Goal: Consume media (video, audio)

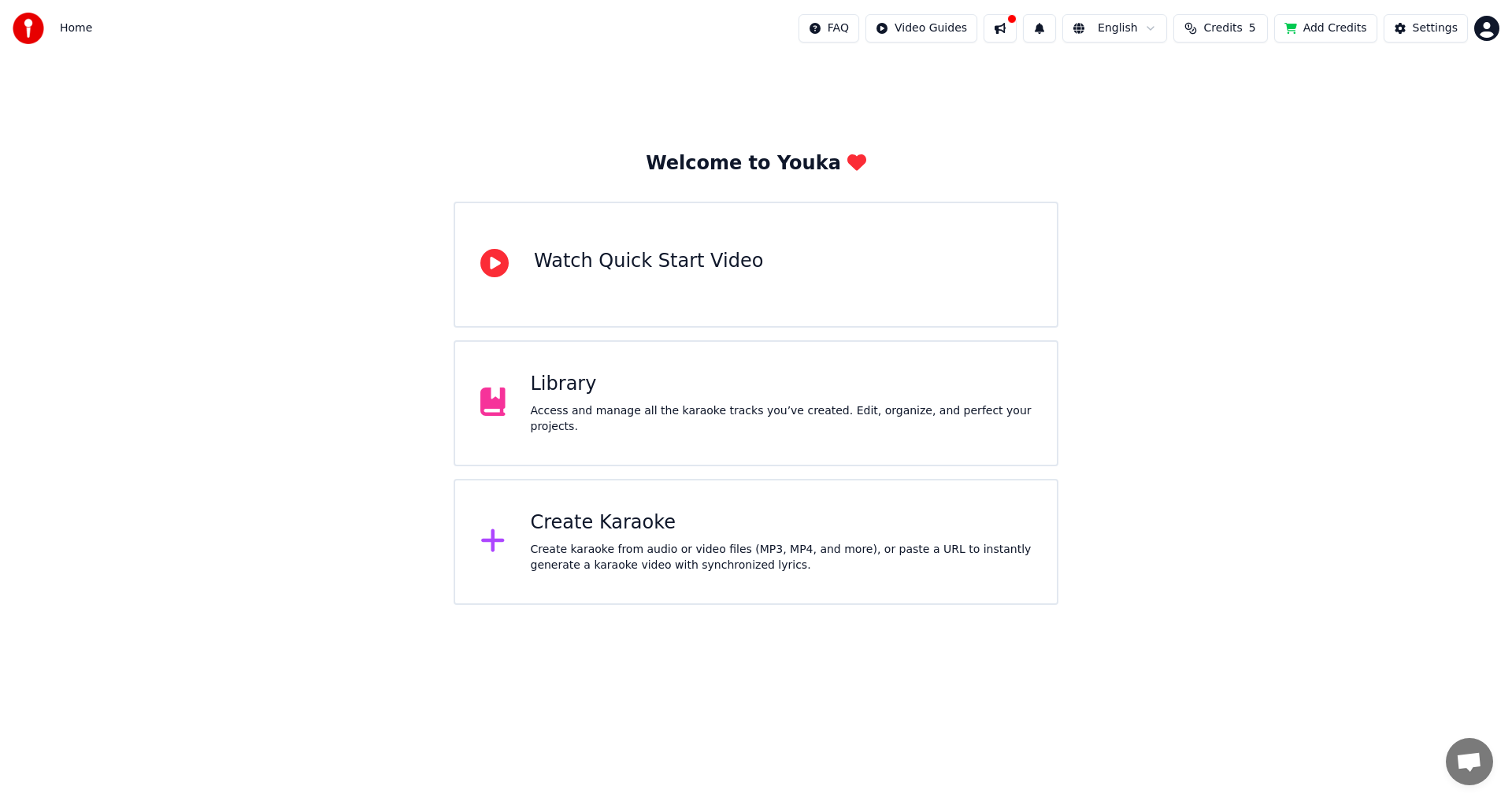
click at [1139, 522] on div "Welcome to Youka Watch Quick Start Video Library Access and manage all the kara…" at bounding box center [756, 331] width 1512 height 548
click at [611, 397] on div "Library" at bounding box center [781, 384] width 502 height 26
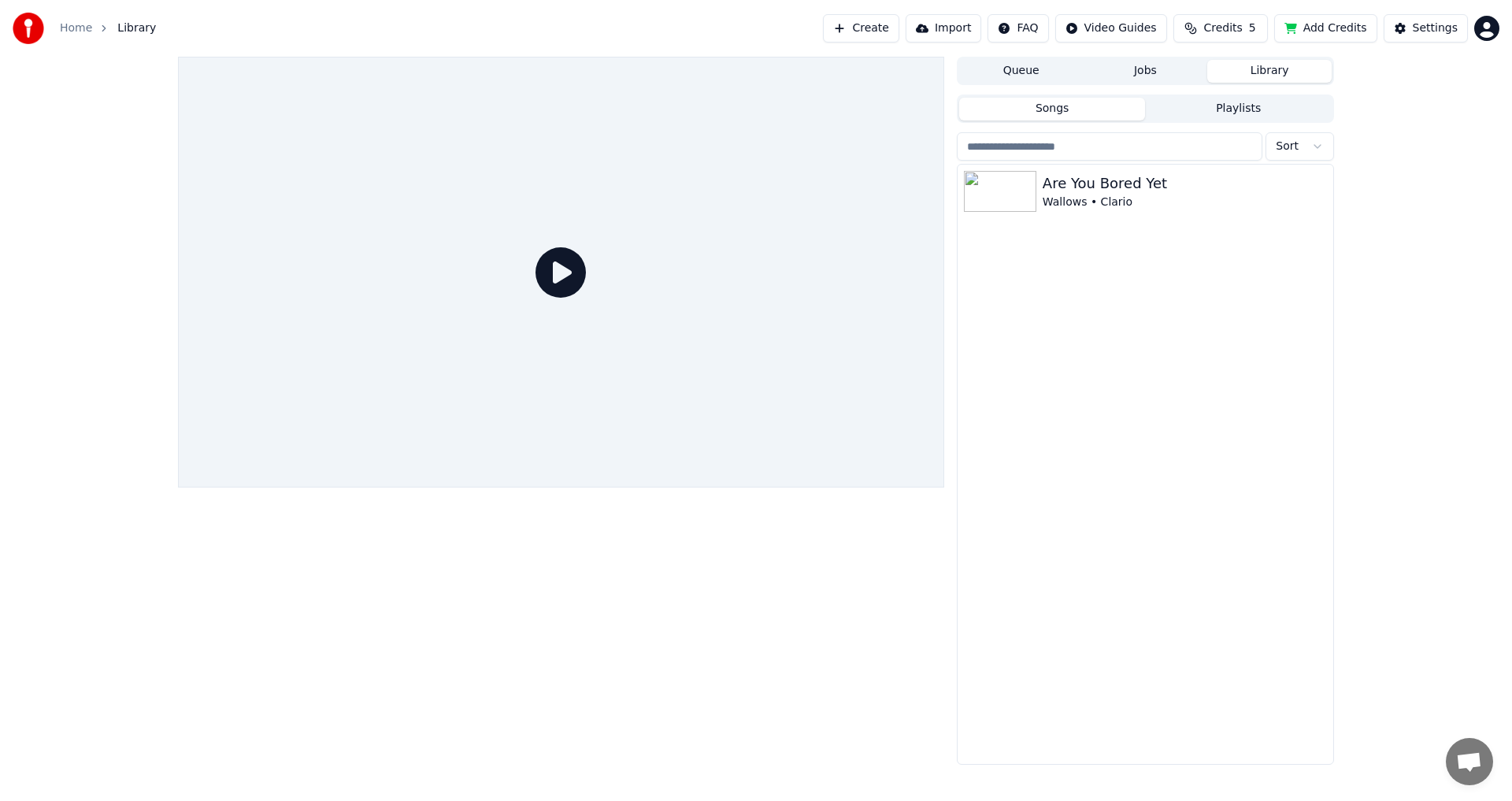
click at [1076, 228] on div "Are You Bored Yet Wallows • Clario" at bounding box center [1144, 464] width 375 height 599
click at [1069, 213] on div "Are You Bored Yet Wallows • Clario" at bounding box center [1144, 191] width 375 height 53
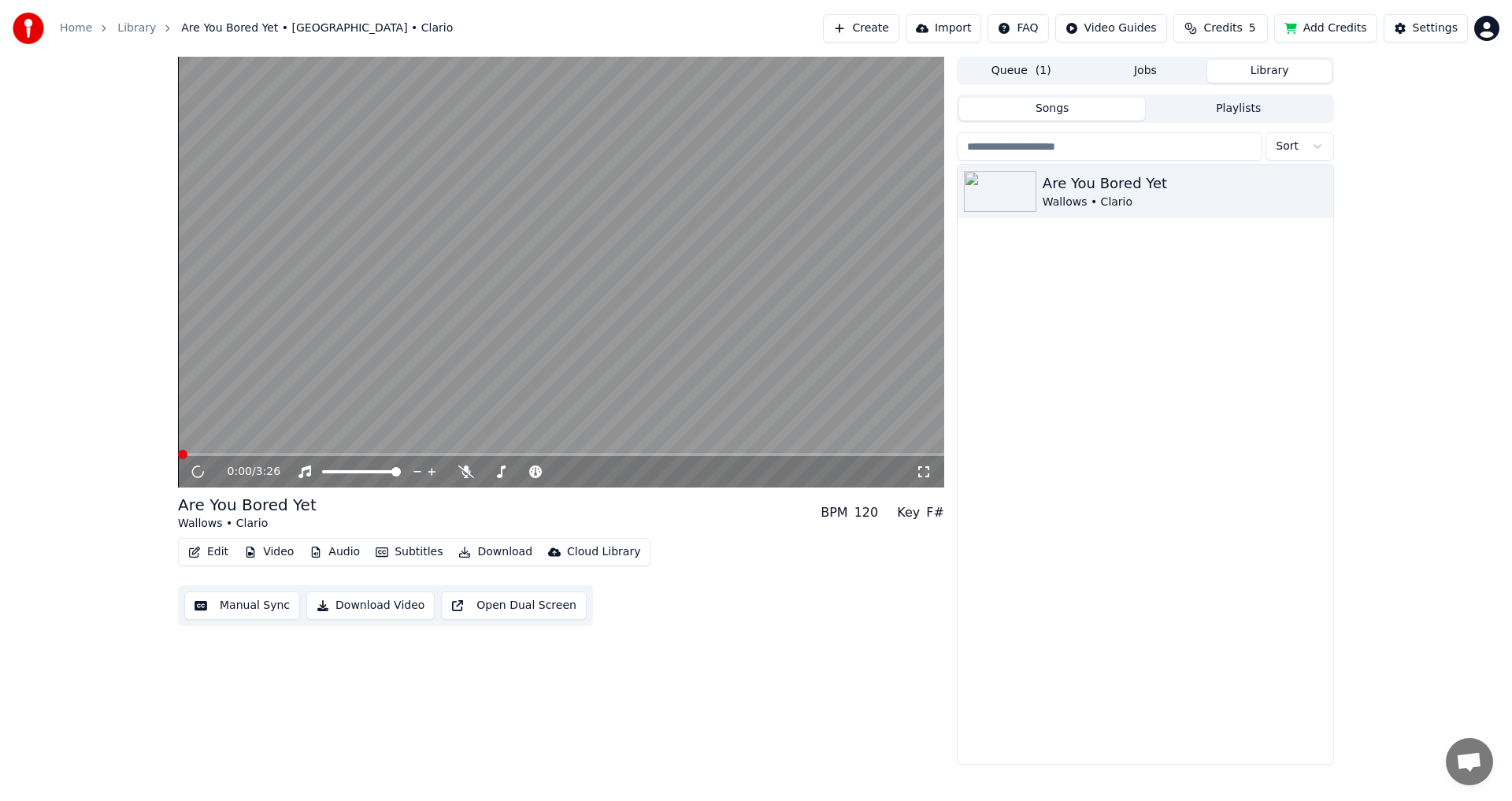
click at [565, 350] on video at bounding box center [561, 272] width 766 height 430
click at [466, 470] on icon at bounding box center [466, 471] width 16 height 12
click at [266, 448] on video at bounding box center [561, 272] width 766 height 430
click at [263, 552] on button "Video" at bounding box center [268, 551] width 62 height 22
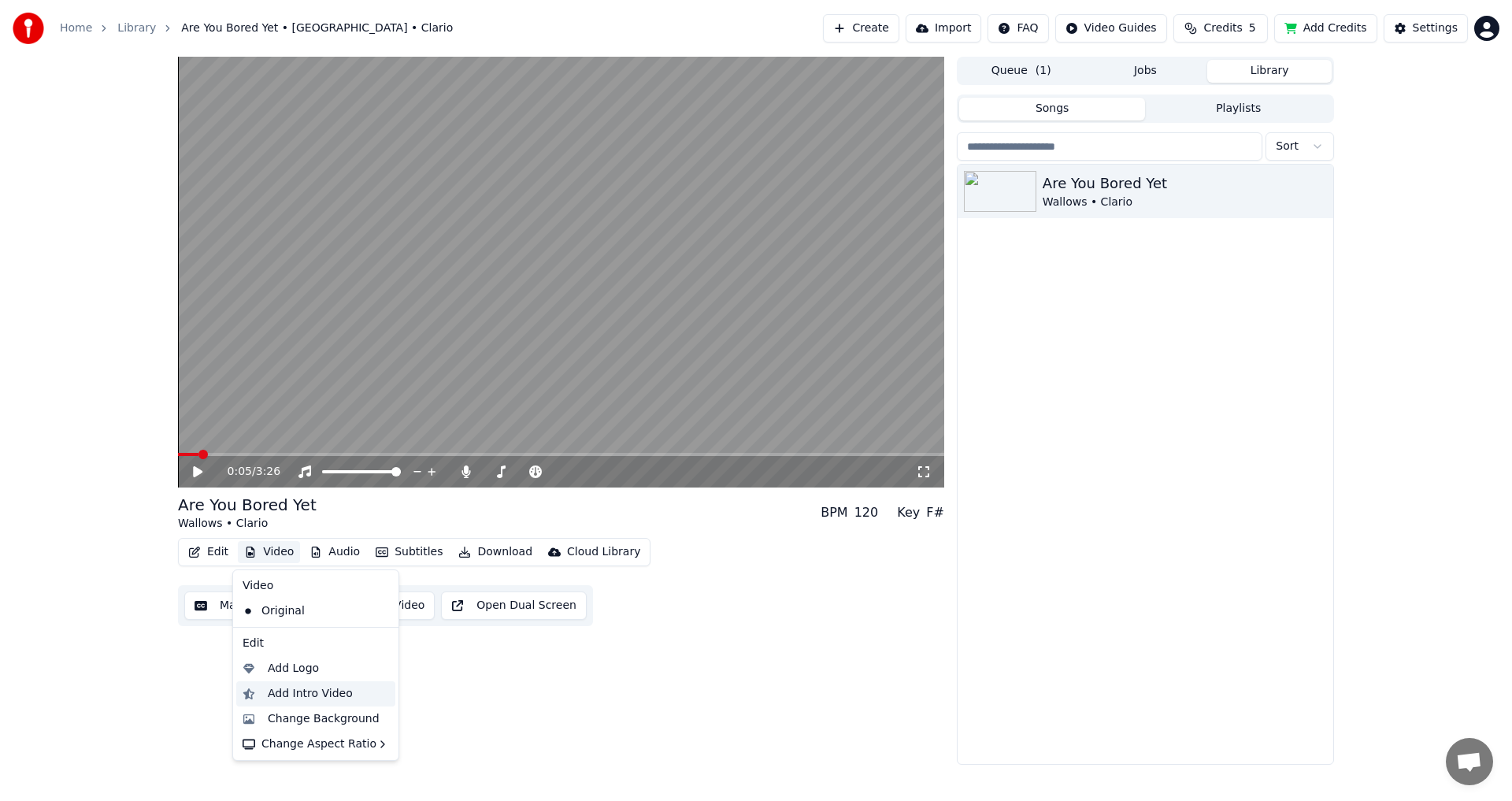
click at [314, 695] on div "Add Intro Video" at bounding box center [310, 694] width 85 height 16
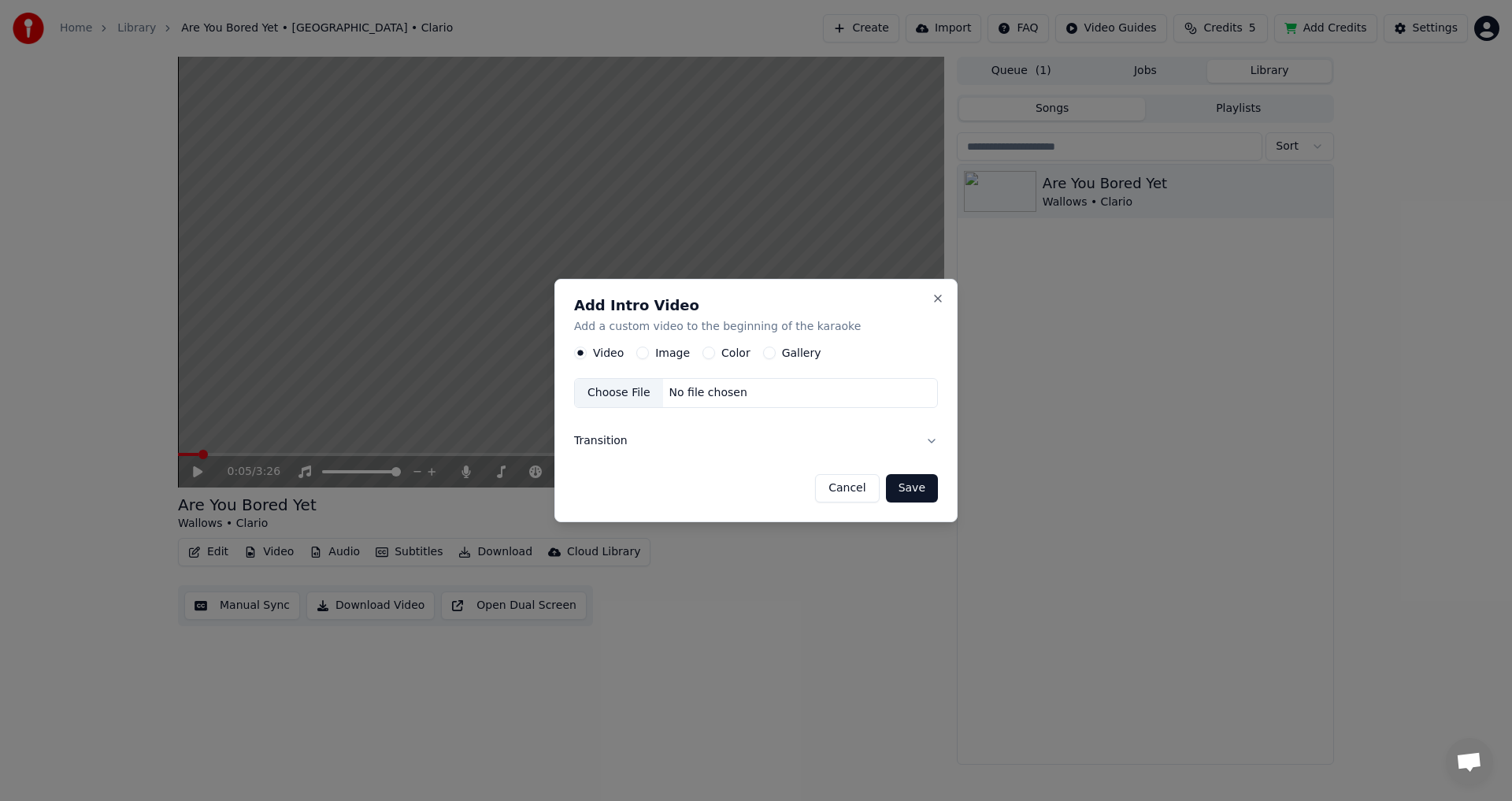
click at [737, 426] on button "Transition" at bounding box center [756, 440] width 364 height 41
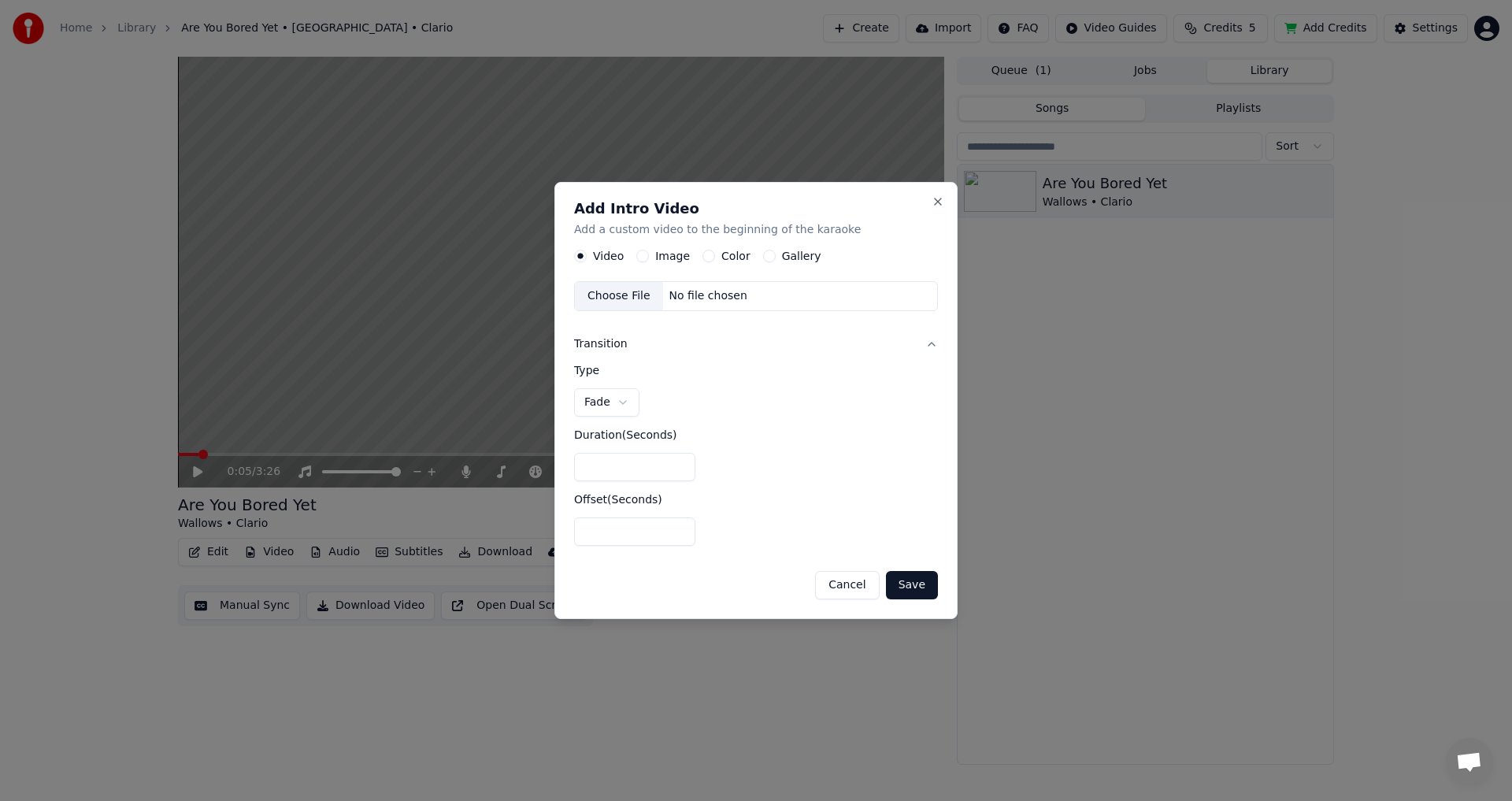
click at [908, 579] on button "Save" at bounding box center [911, 585] width 52 height 29
click at [668, 259] on label "Image" at bounding box center [672, 257] width 34 height 11
click at [649, 259] on button "Image" at bounding box center [641, 256] width 12 height 12
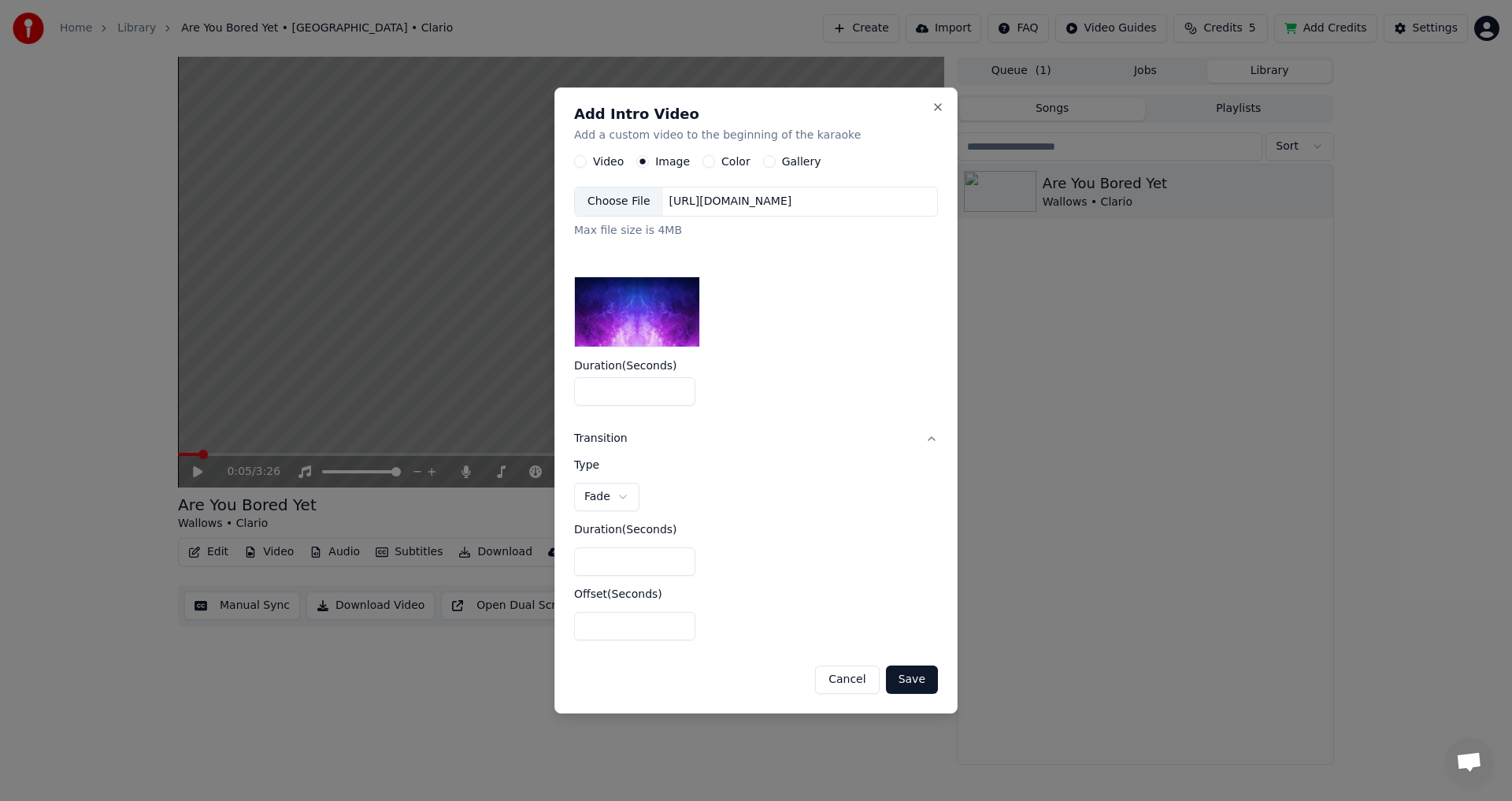
click at [739, 159] on label "Color" at bounding box center [736, 162] width 29 height 11
click at [715, 159] on button "Color" at bounding box center [708, 162] width 12 height 12
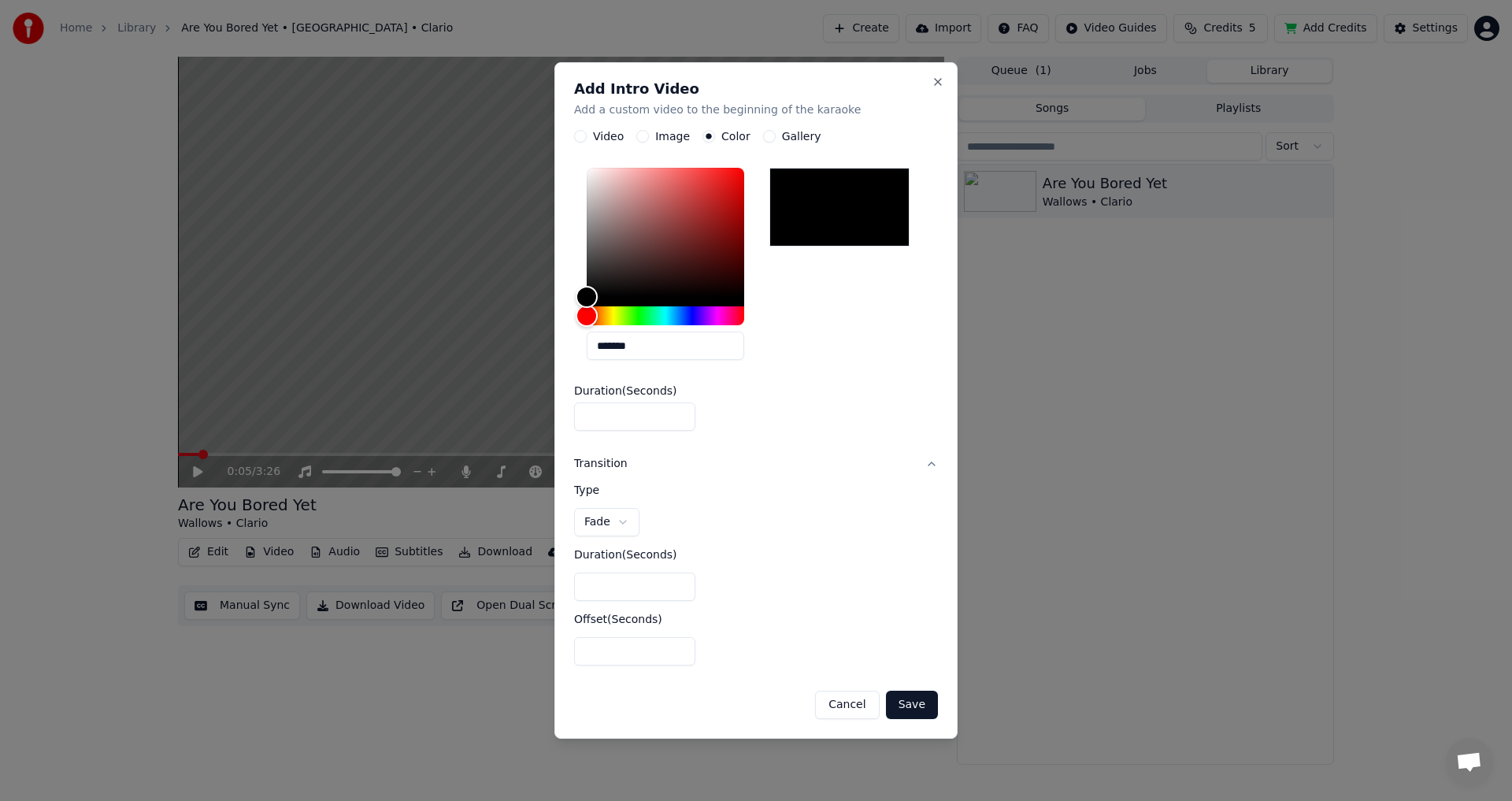
drag, startPoint x: 605, startPoint y: 422, endPoint x: 573, endPoint y: 418, distance: 32.2
click at [573, 418] on div "**********" at bounding box center [756, 400] width 403 height 677
type input "*"
drag, startPoint x: 899, startPoint y: 699, endPoint x: 877, endPoint y: 696, distance: 22.2
click at [899, 699] on button "Save" at bounding box center [911, 705] width 52 height 29
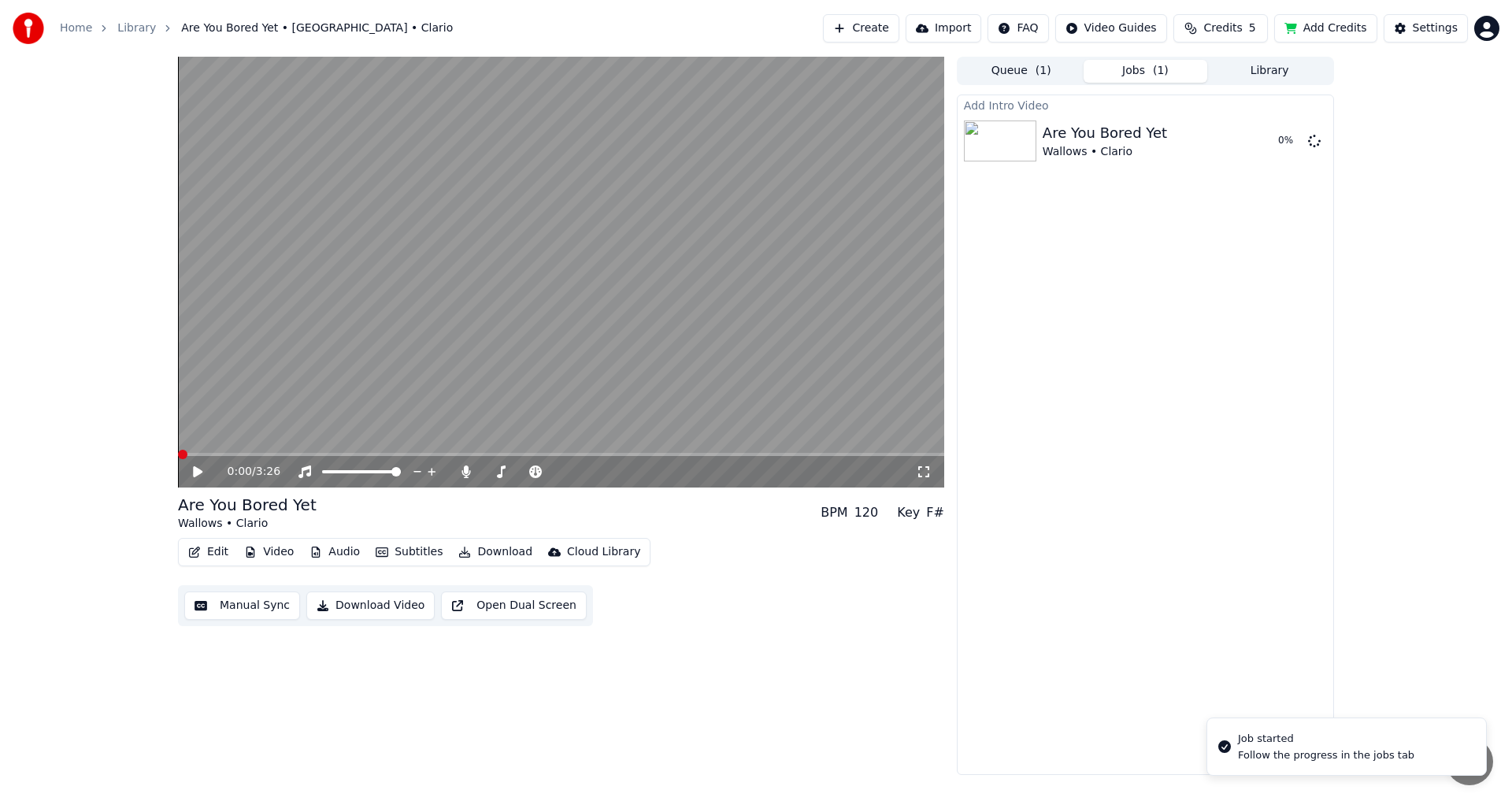
click at [178, 459] on span at bounding box center [182, 454] width 10 height 10
click at [278, 548] on button "Video" at bounding box center [268, 551] width 62 height 22
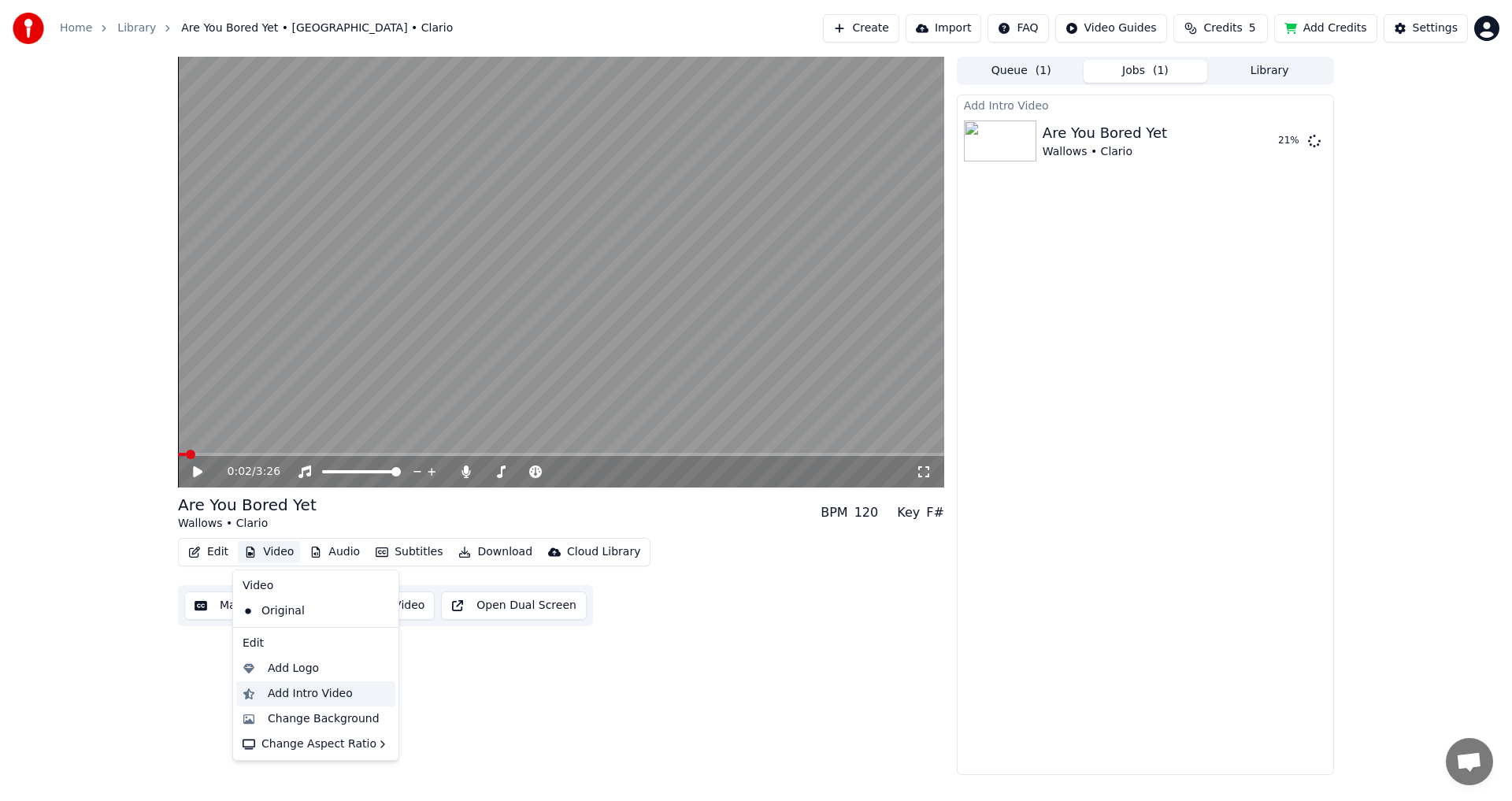
click at [316, 696] on div "Add Intro Video" at bounding box center [310, 694] width 85 height 16
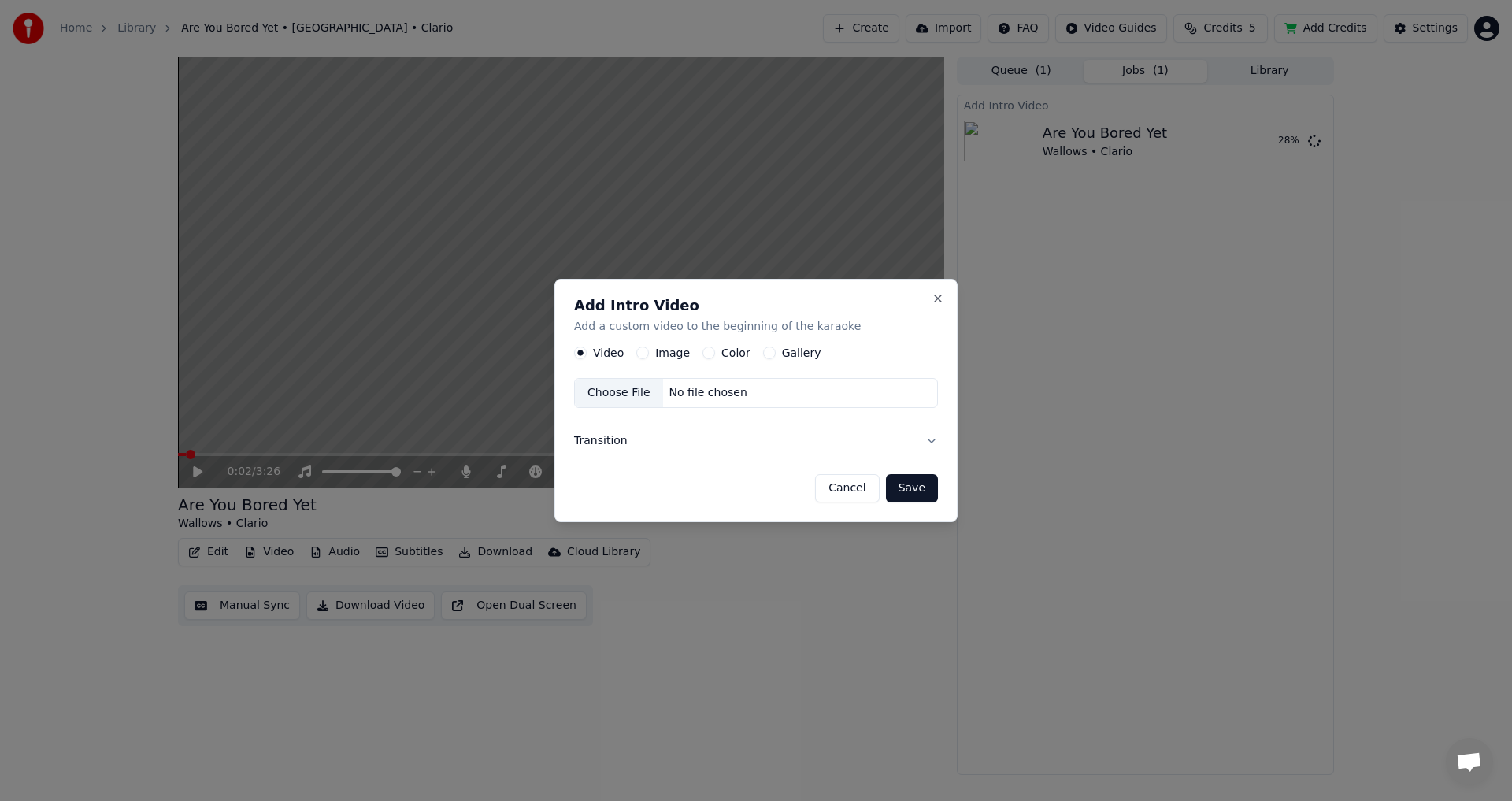
click at [677, 443] on button "Transition" at bounding box center [756, 440] width 364 height 41
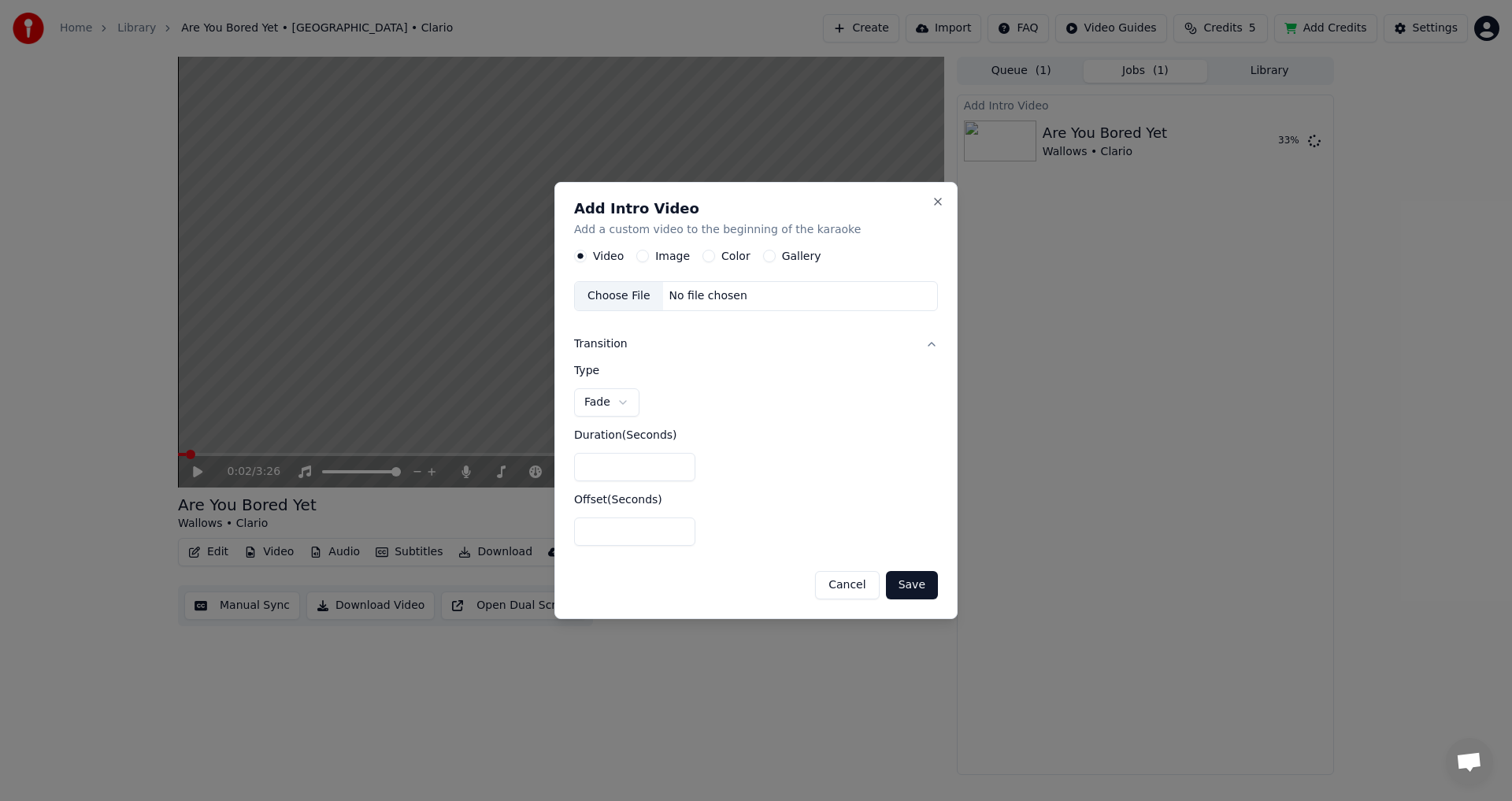
click at [676, 253] on label "Image" at bounding box center [672, 257] width 34 height 11
click at [649, 253] on button "Image" at bounding box center [641, 256] width 12 height 12
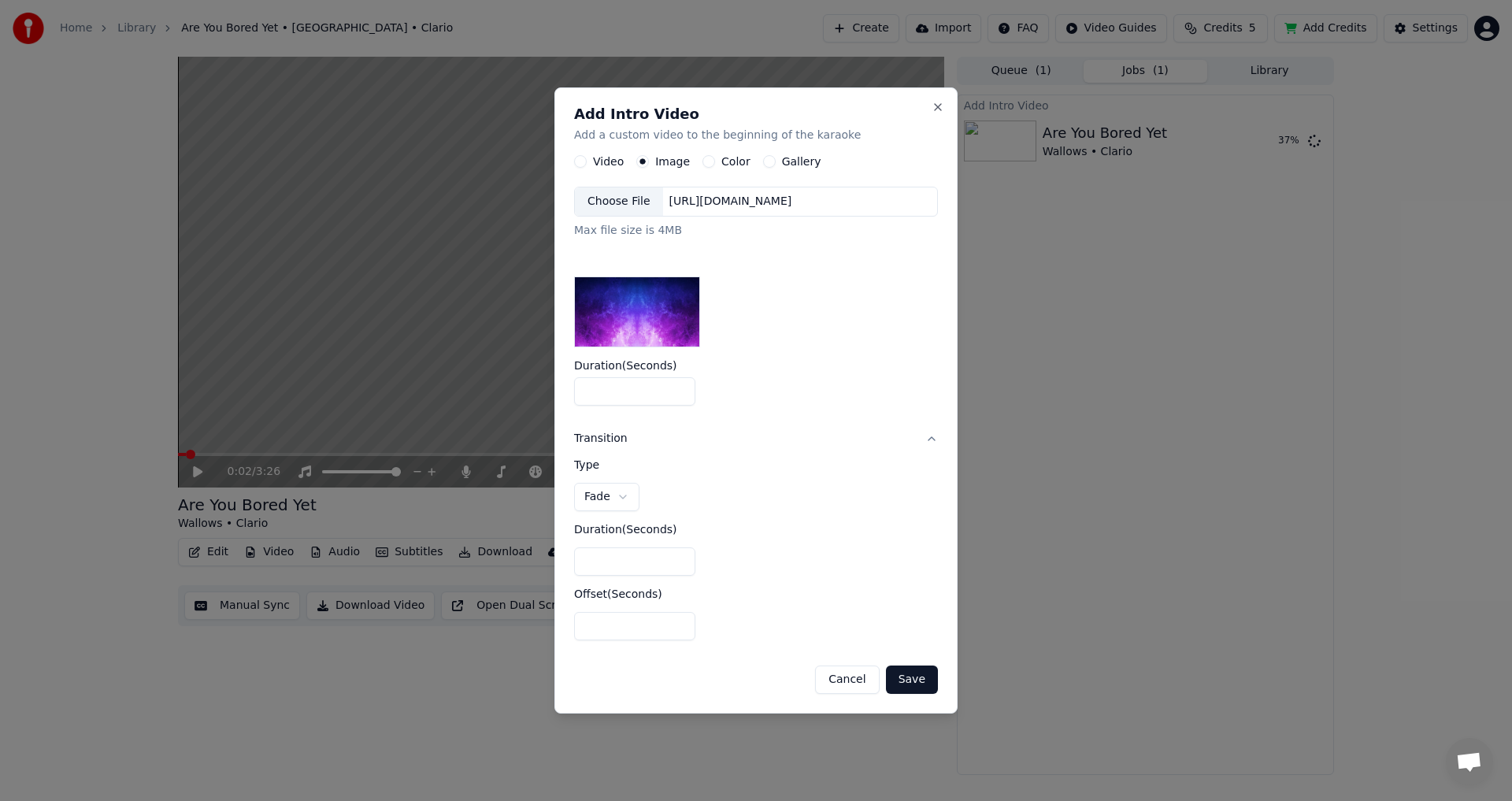
click at [737, 166] on label "Color" at bounding box center [736, 162] width 29 height 11
click at [715, 166] on button "Color" at bounding box center [708, 162] width 12 height 12
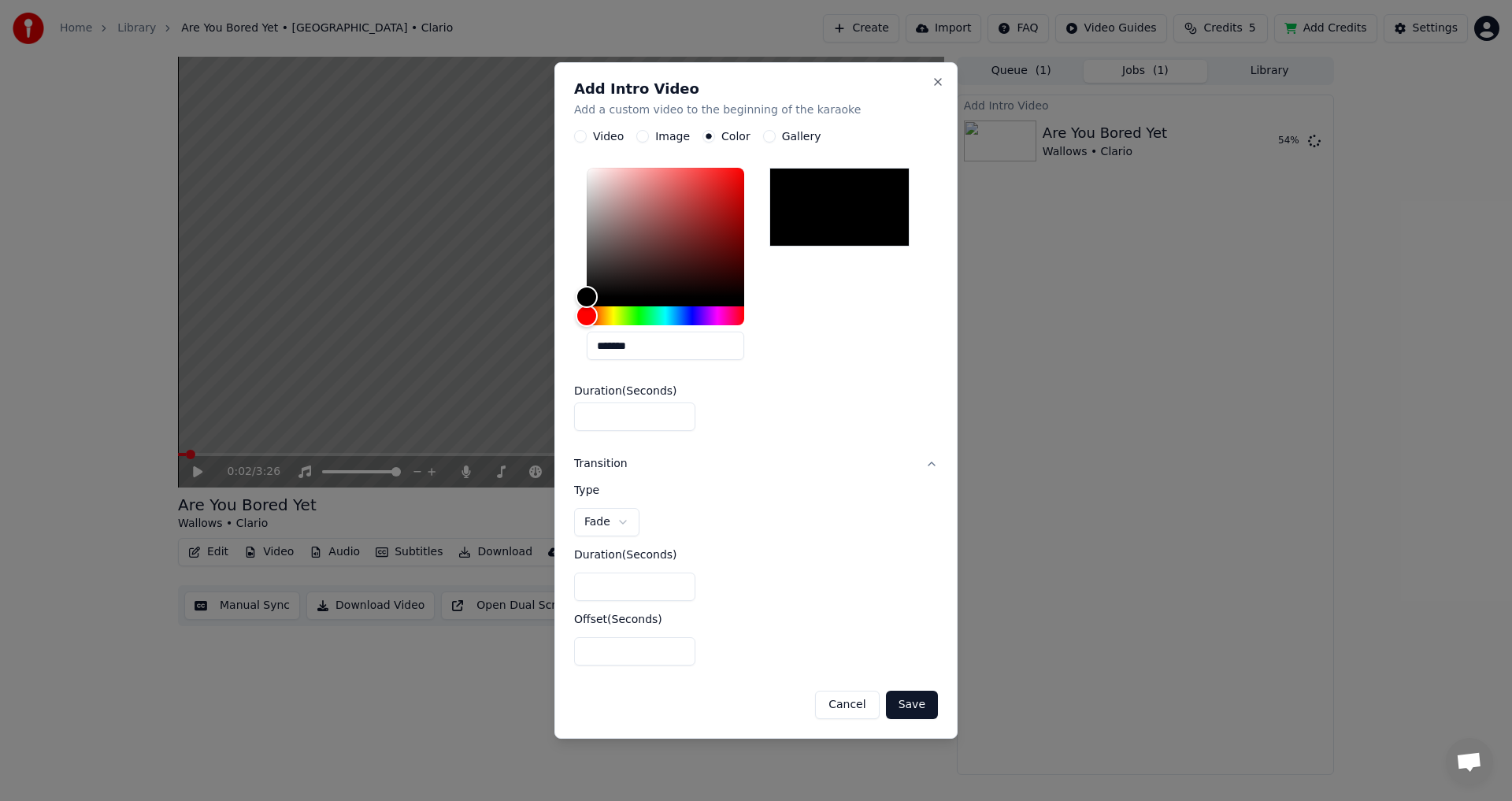
click at [508, 417] on body "**********" at bounding box center [756, 400] width 1512 height 801
type input "*"
click at [778, 453] on button "Transition" at bounding box center [756, 464] width 364 height 41
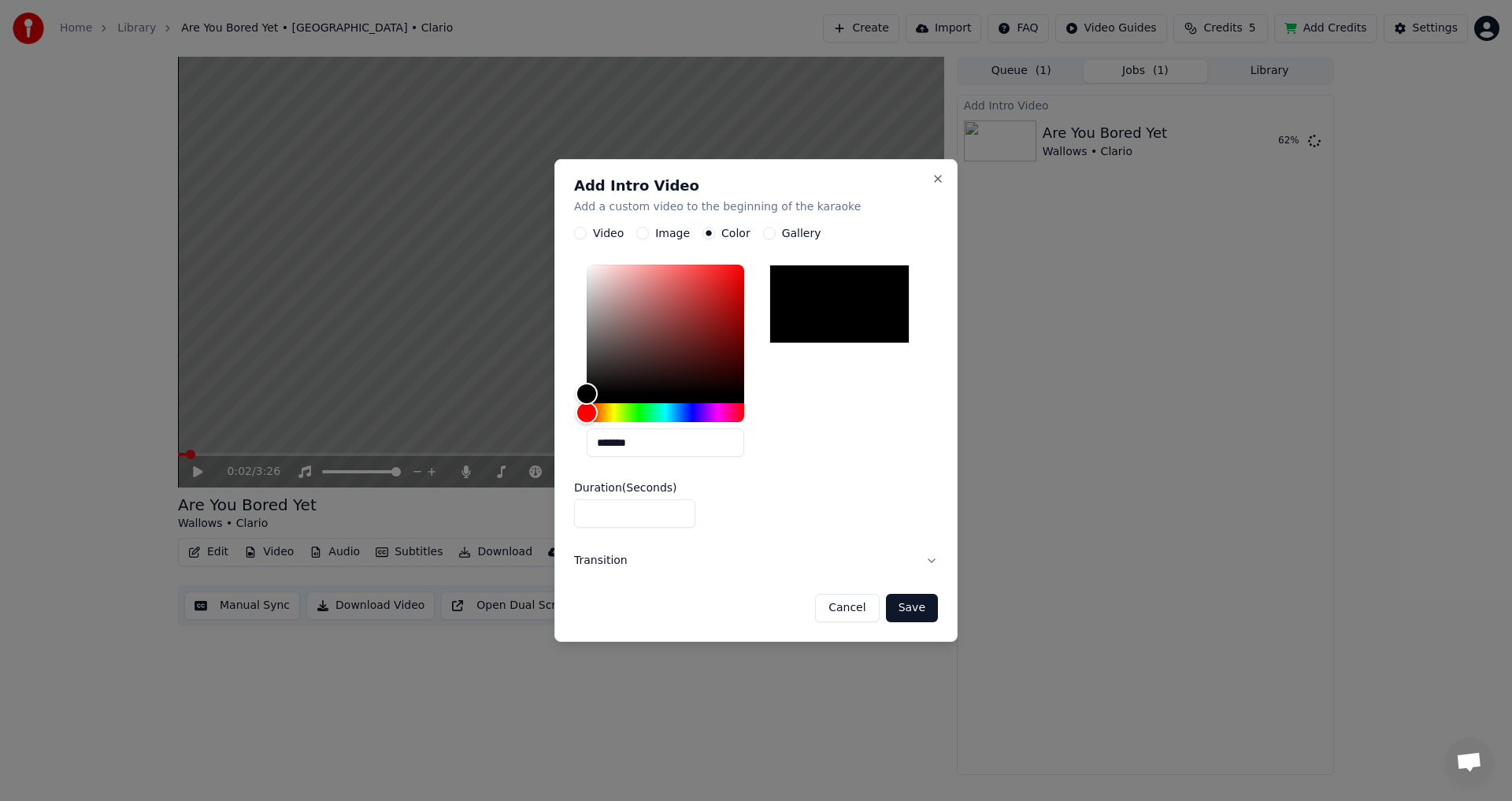
click at [623, 573] on button "Transition" at bounding box center [756, 561] width 364 height 41
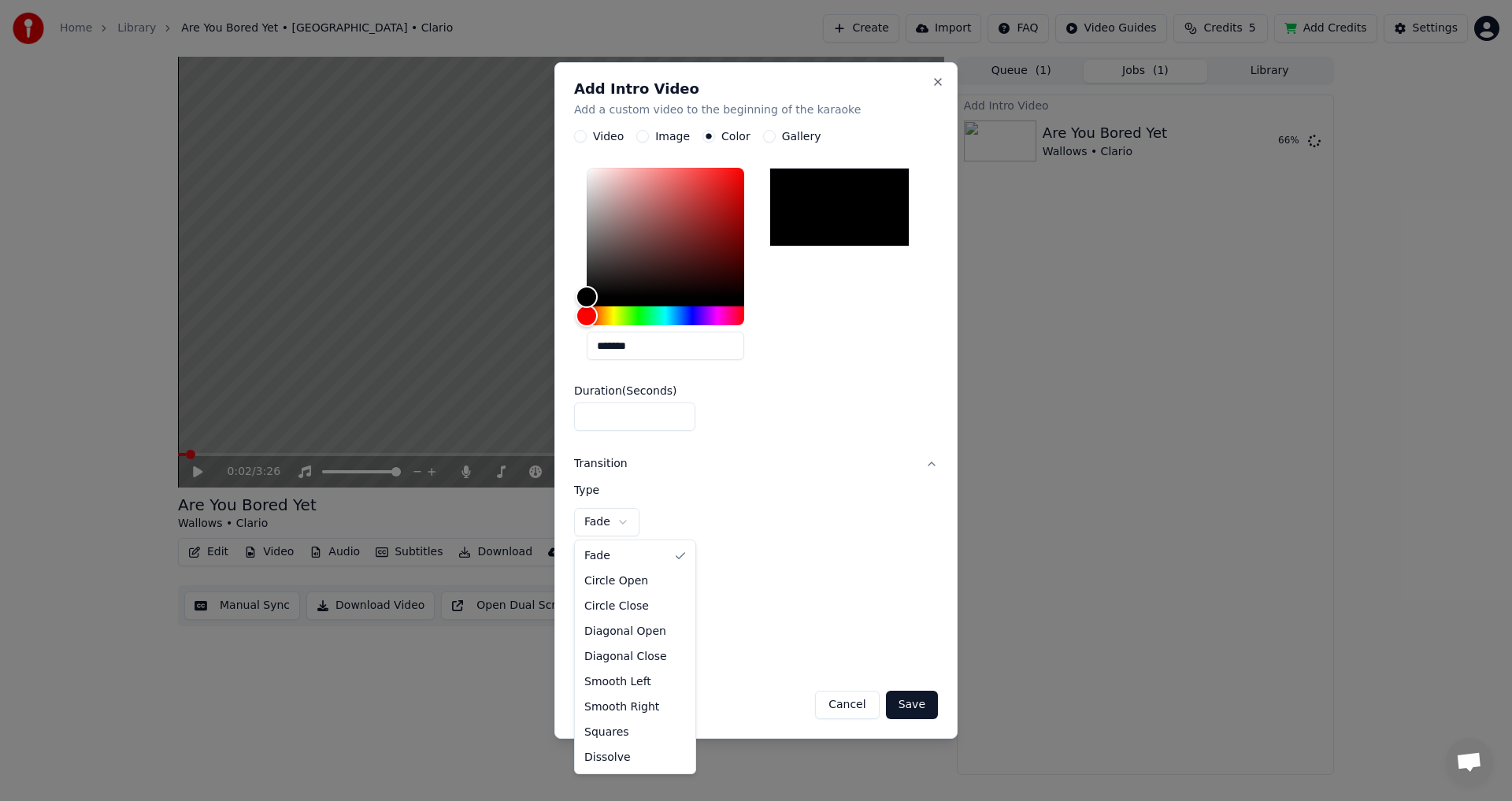
click at [619, 511] on body "**********" at bounding box center [756, 400] width 1512 height 801
click at [622, 518] on body "**********" at bounding box center [756, 400] width 1512 height 801
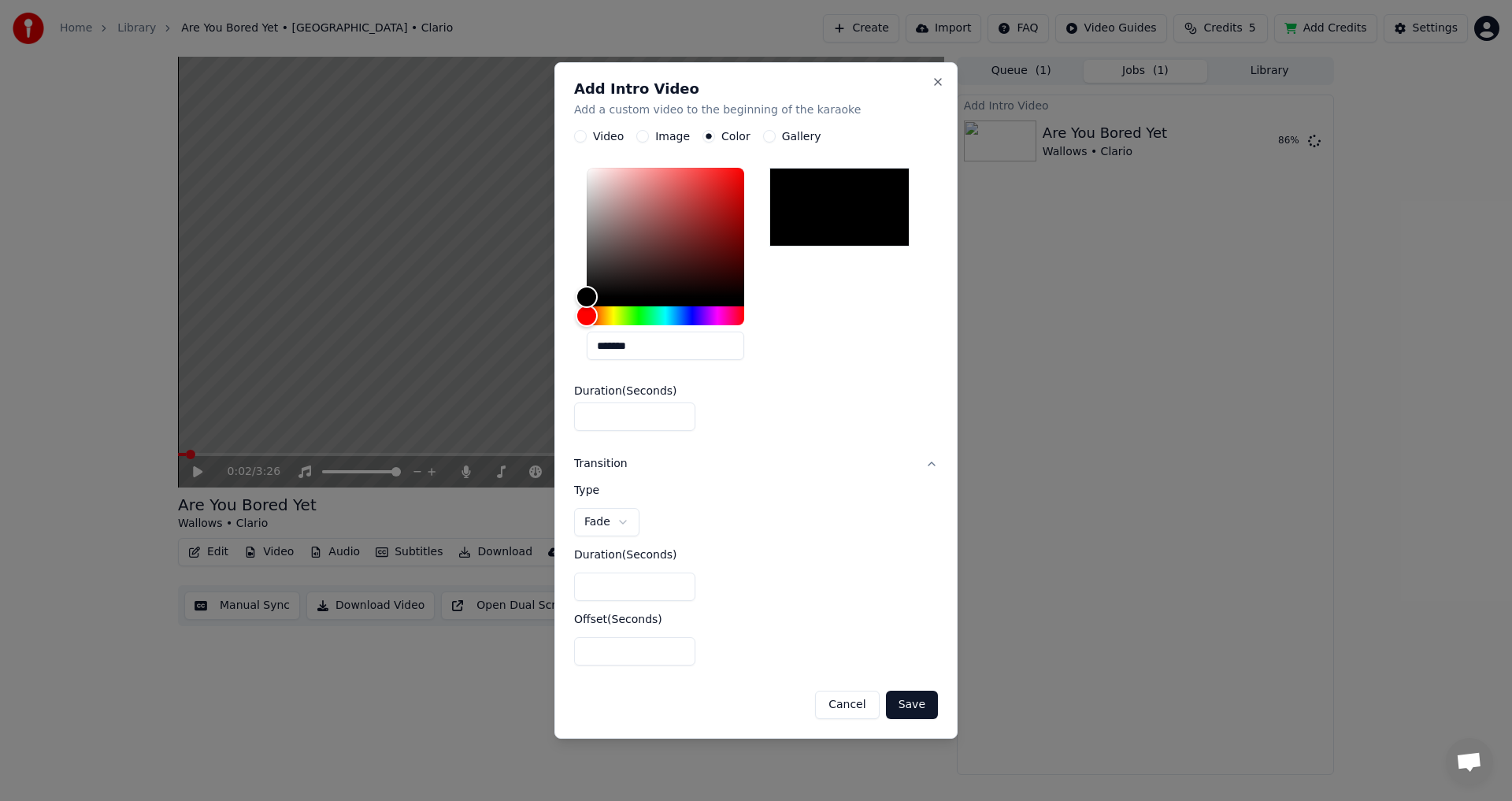
click at [920, 691] on button "Save" at bounding box center [911, 705] width 52 height 29
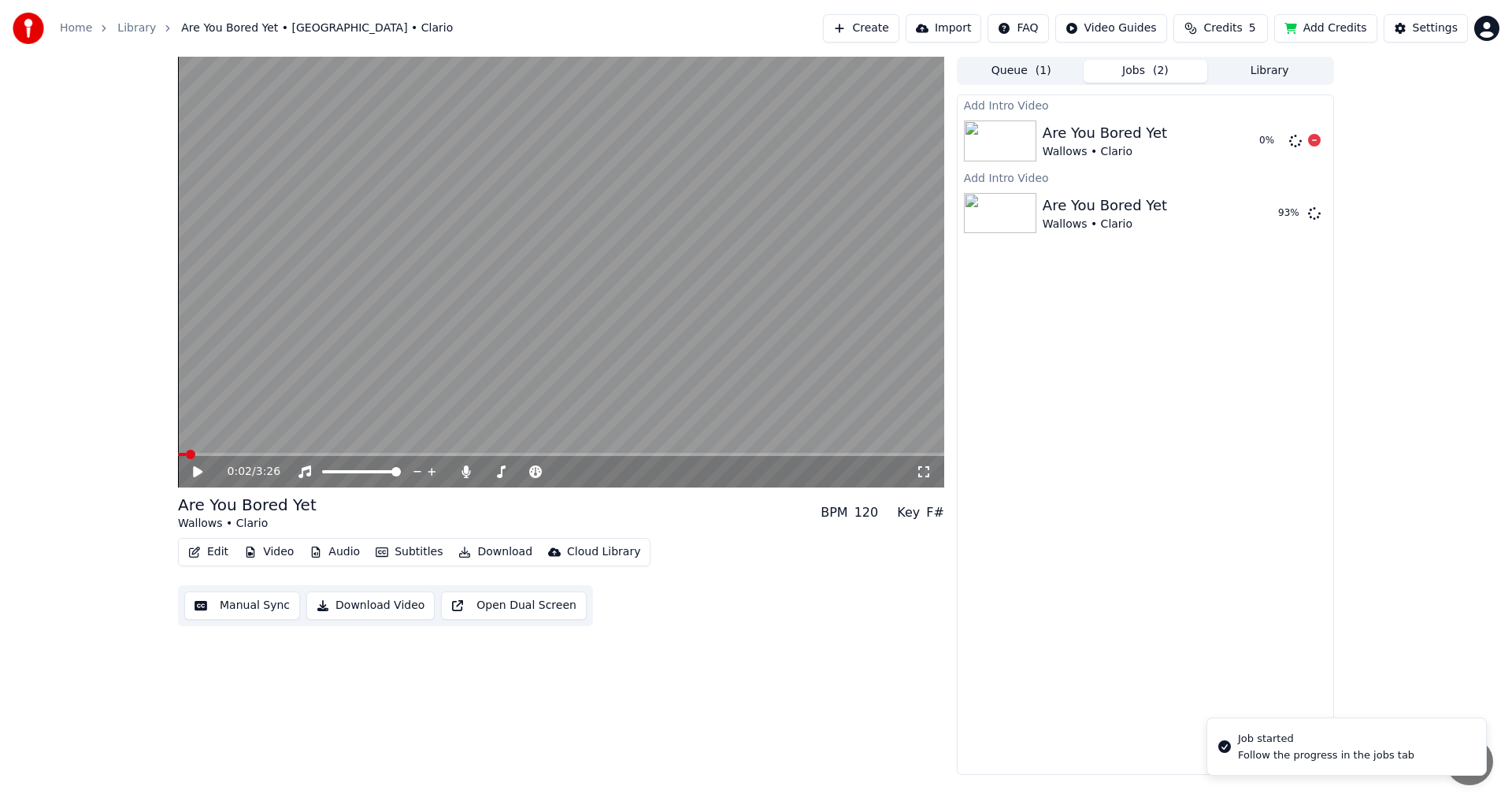
click at [1098, 140] on div "Are You Bored Yet" at bounding box center [1104, 132] width 124 height 22
click at [1314, 137] on icon at bounding box center [1313, 140] width 12 height 12
click at [1314, 141] on icon at bounding box center [1313, 140] width 12 height 12
click at [229, 460] on div "0:04 / 3:26" at bounding box center [561, 471] width 766 height 31
click at [239, 456] on div "0:05 / 3:26" at bounding box center [561, 471] width 766 height 31
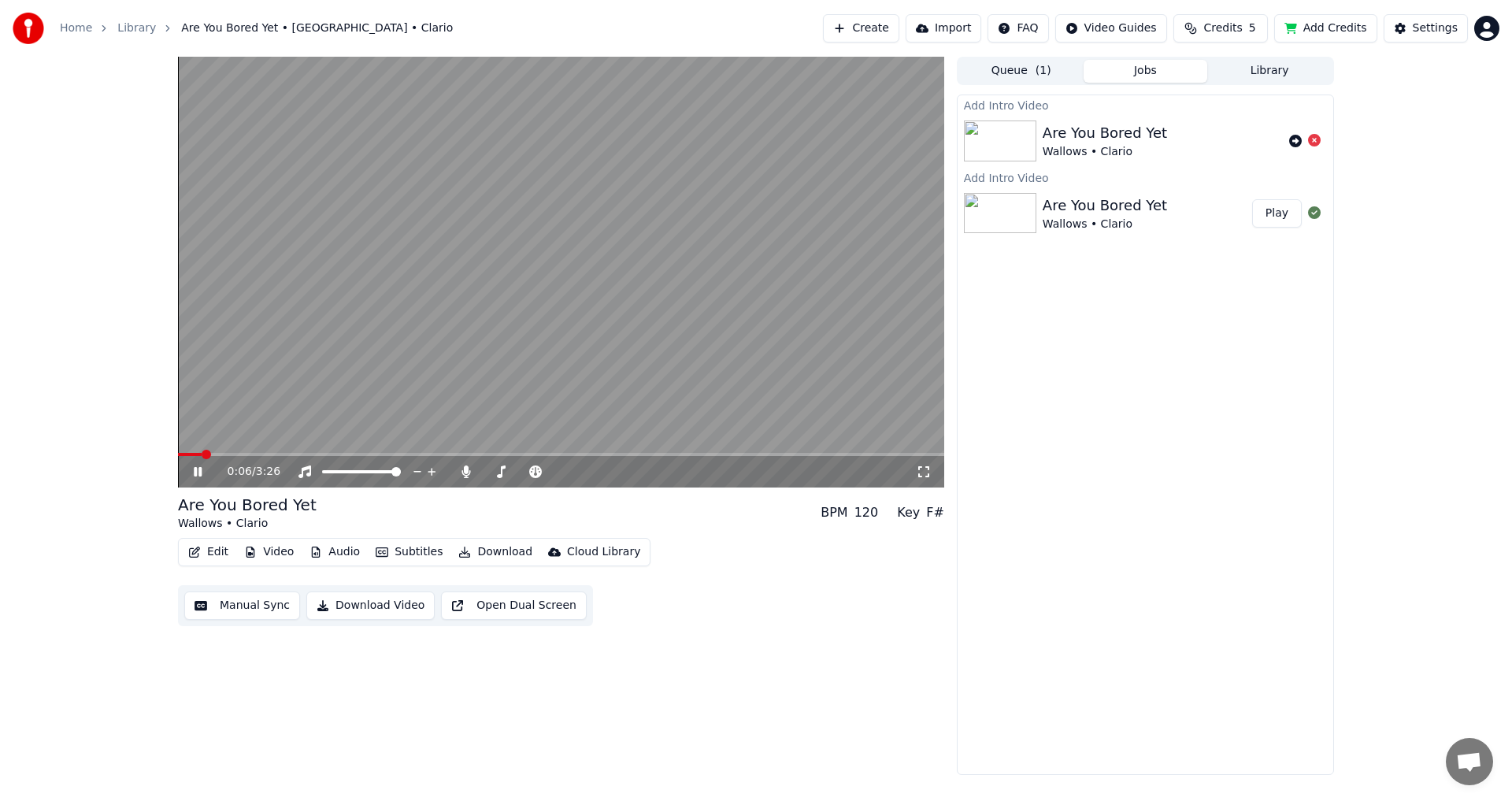
click at [445, 274] on video at bounding box center [561, 272] width 766 height 430
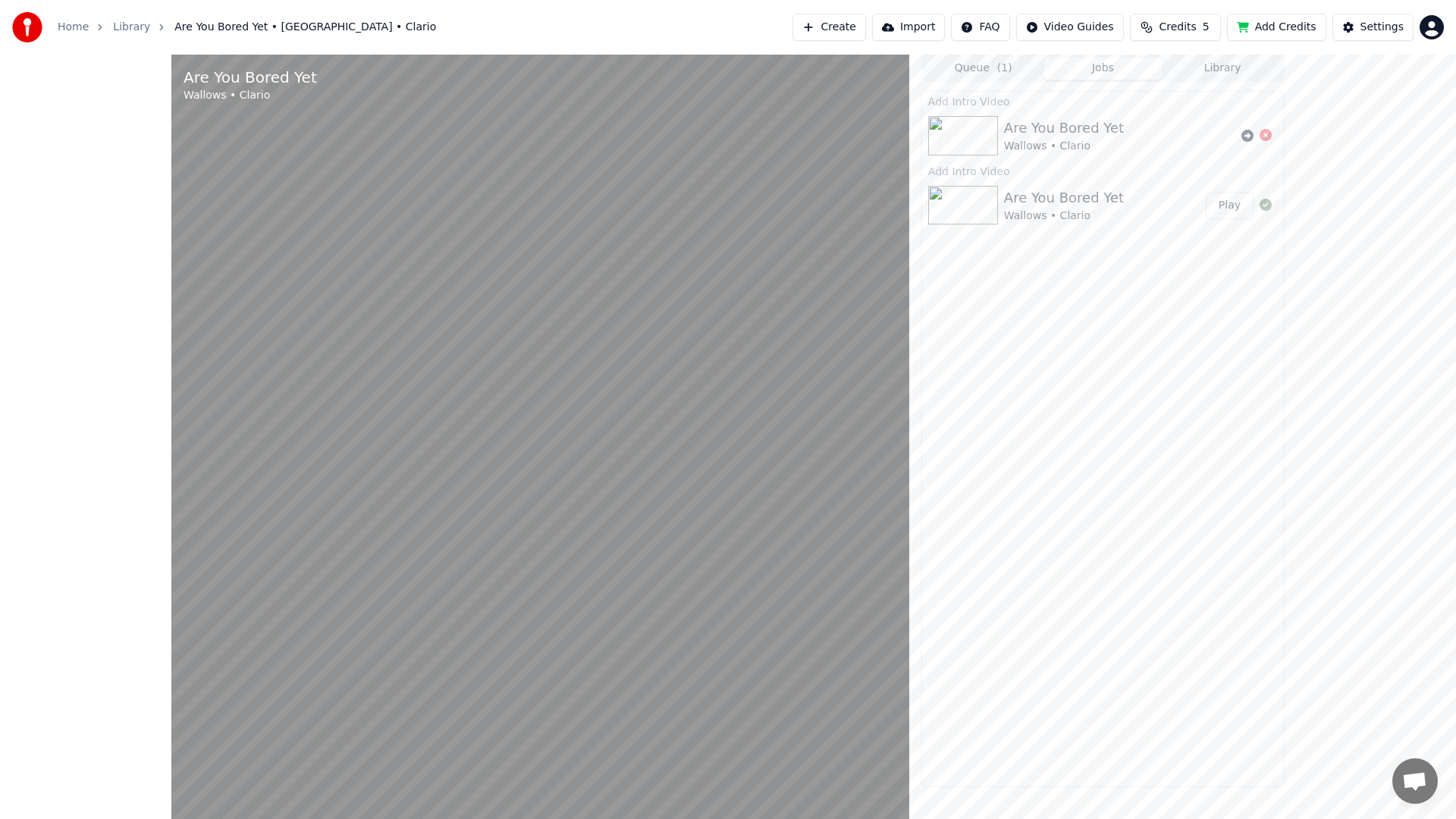
click at [700, 422] on video at bounding box center [540, 464] width 738 height 819
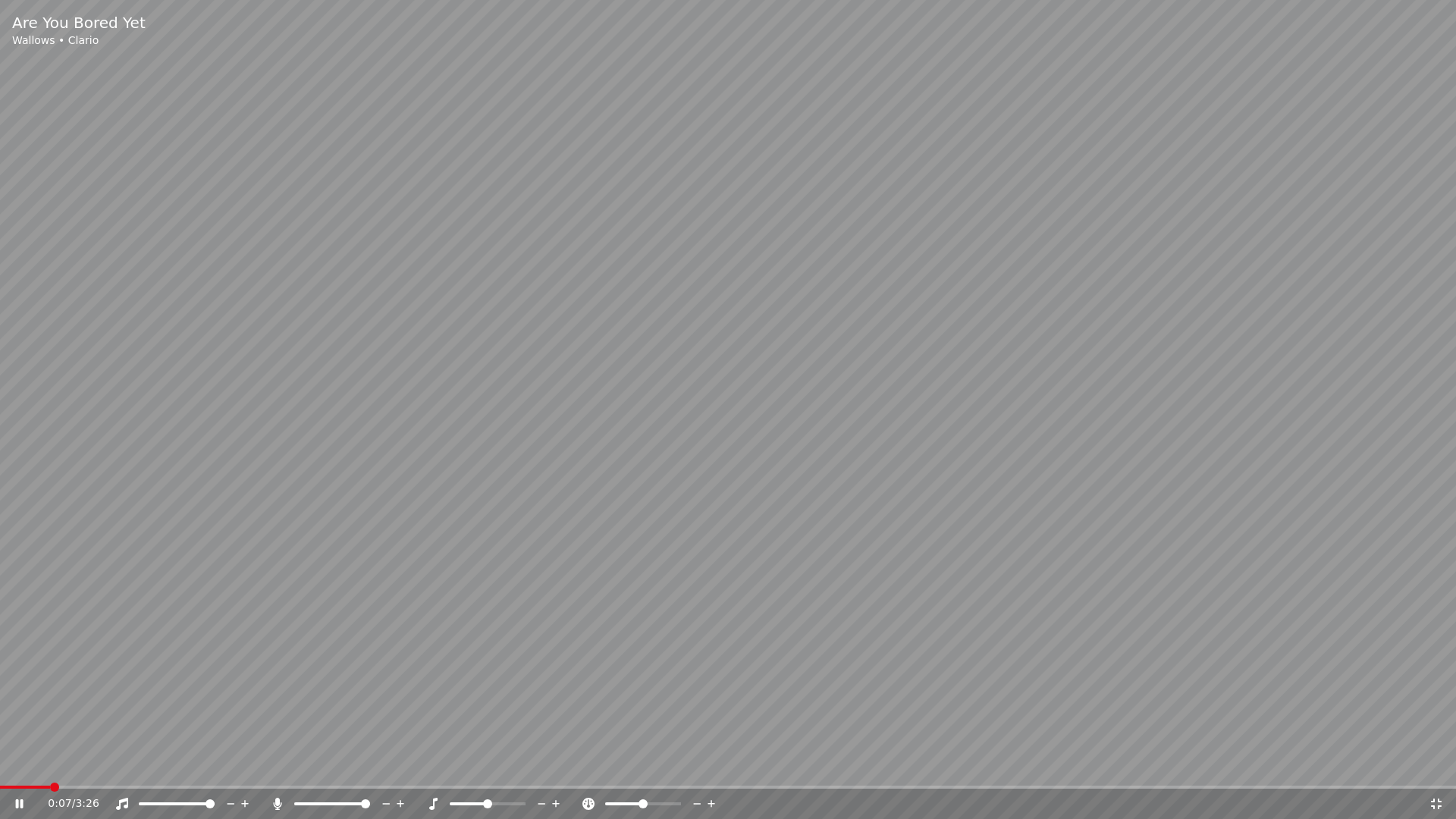
click at [700, 422] on video at bounding box center [728, 409] width 1456 height 819
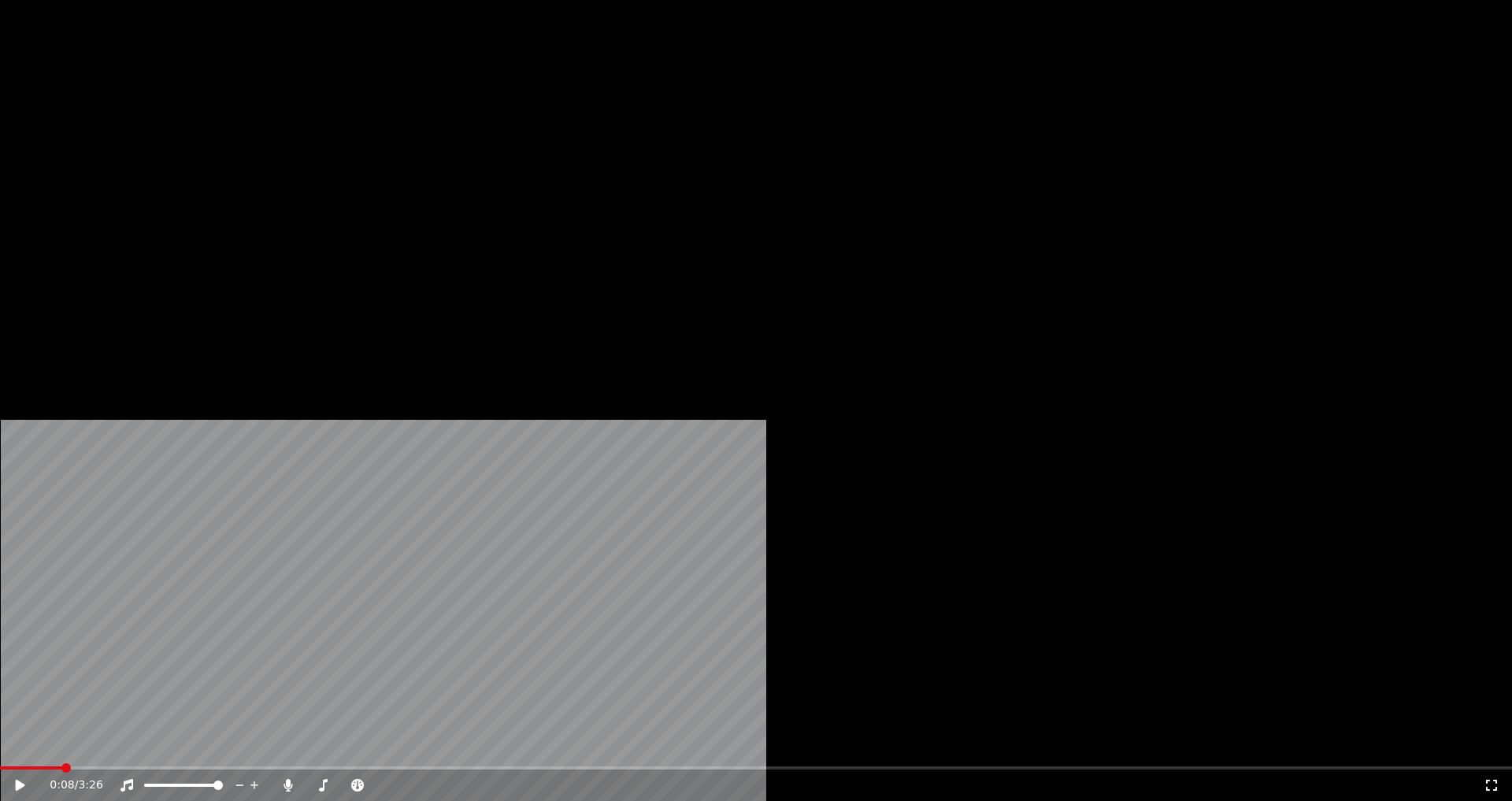
click at [275, 132] on button "Video" at bounding box center [268, 121] width 62 height 22
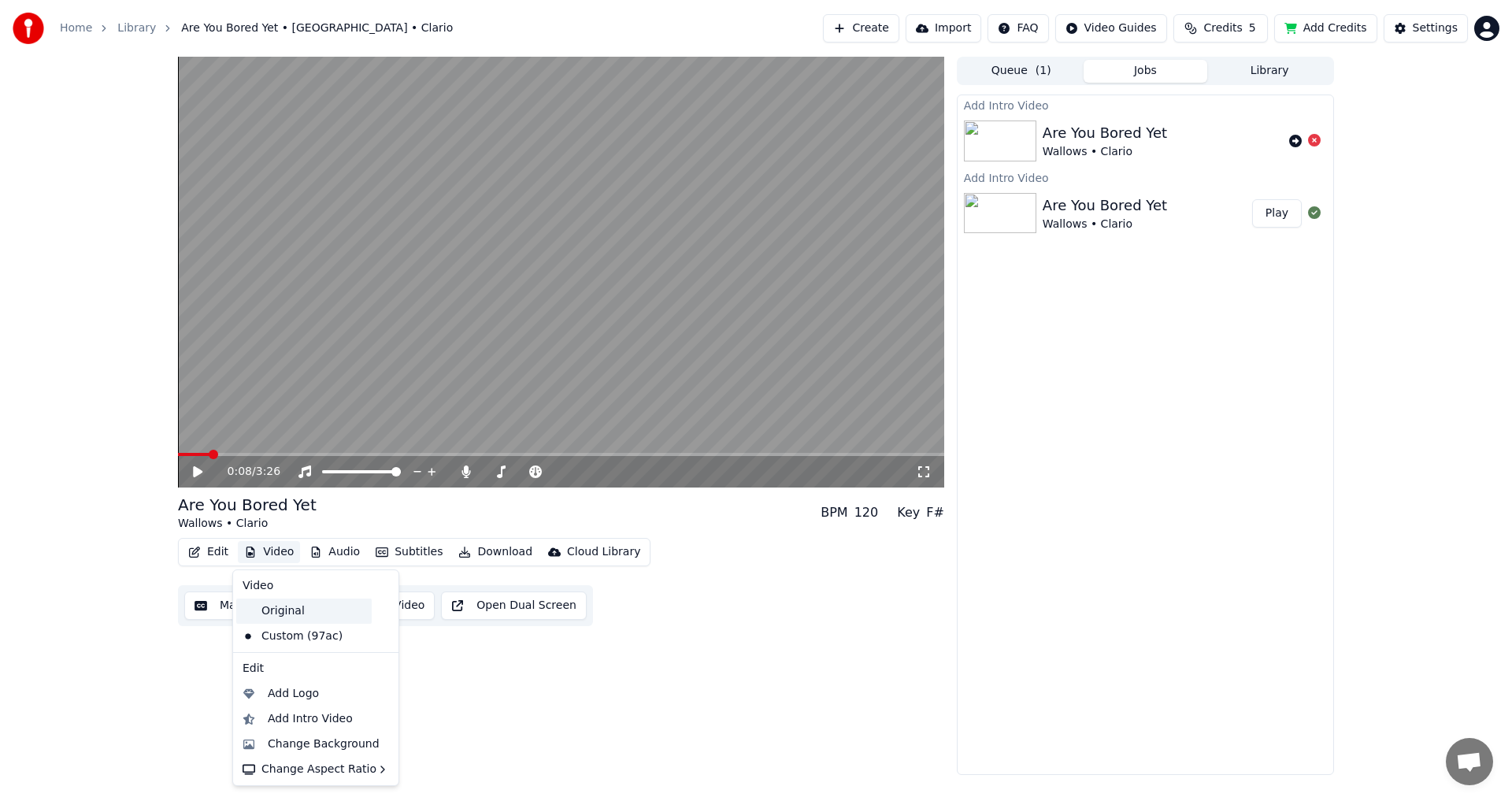
click at [298, 614] on div "Original" at bounding box center [304, 611] width 135 height 26
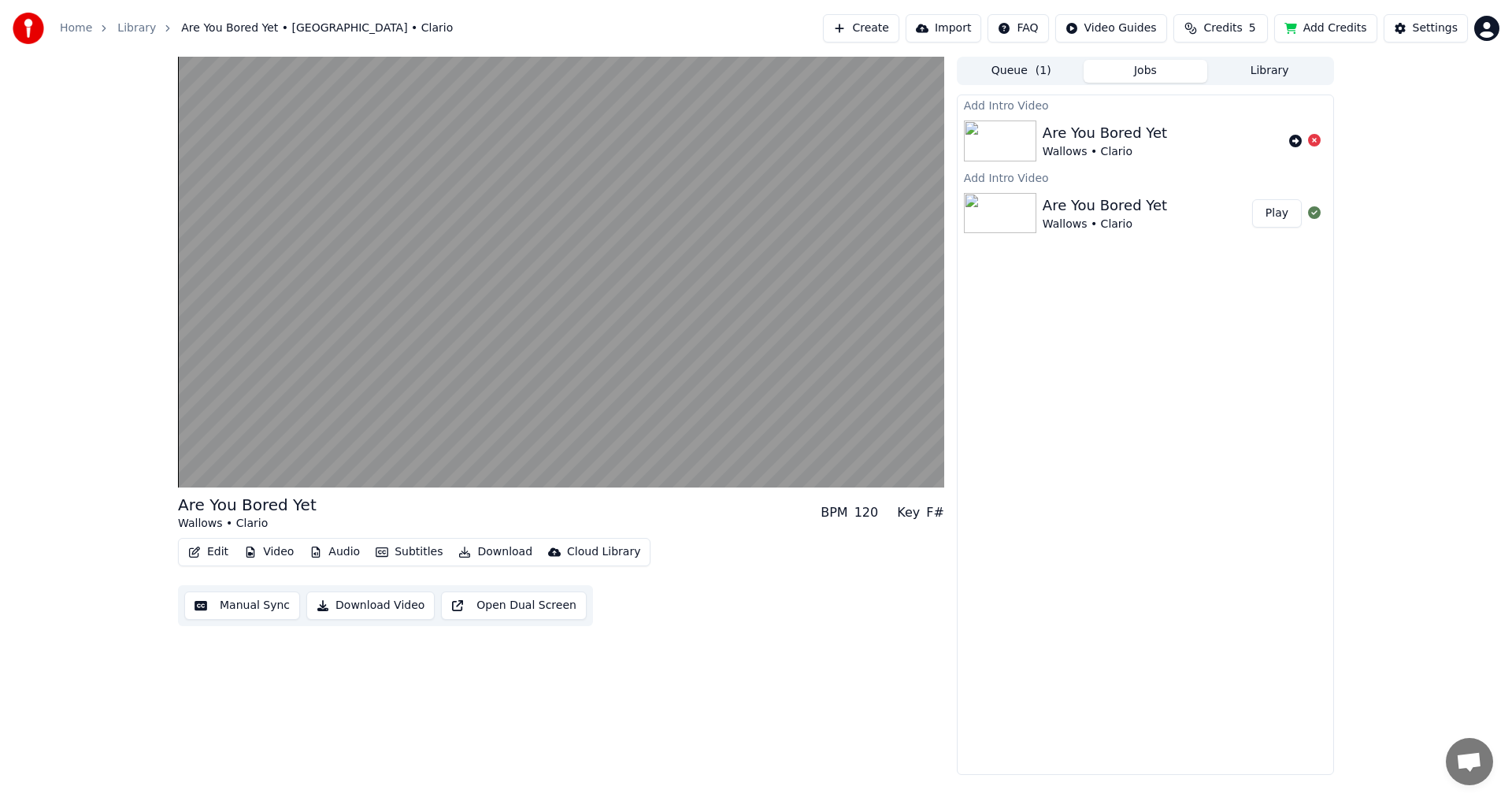
click at [312, 546] on icon "button" at bounding box center [316, 552] width 12 height 11
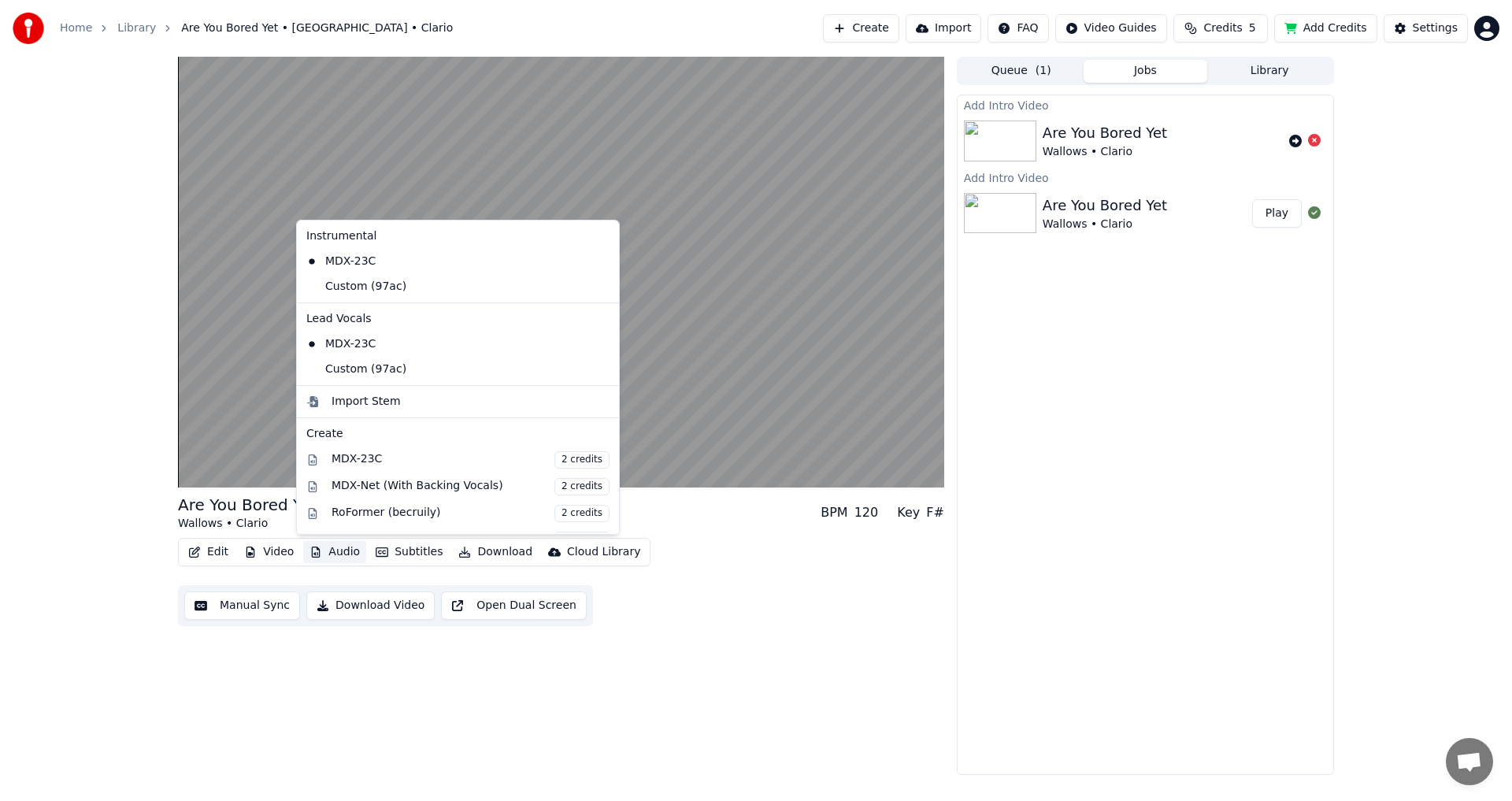
click at [568, 706] on div "Are You Bored Yet Wallows • Clario BPM 120 Key F# Edit Video Audio Subtitles Do…" at bounding box center [561, 416] width 766 height 718
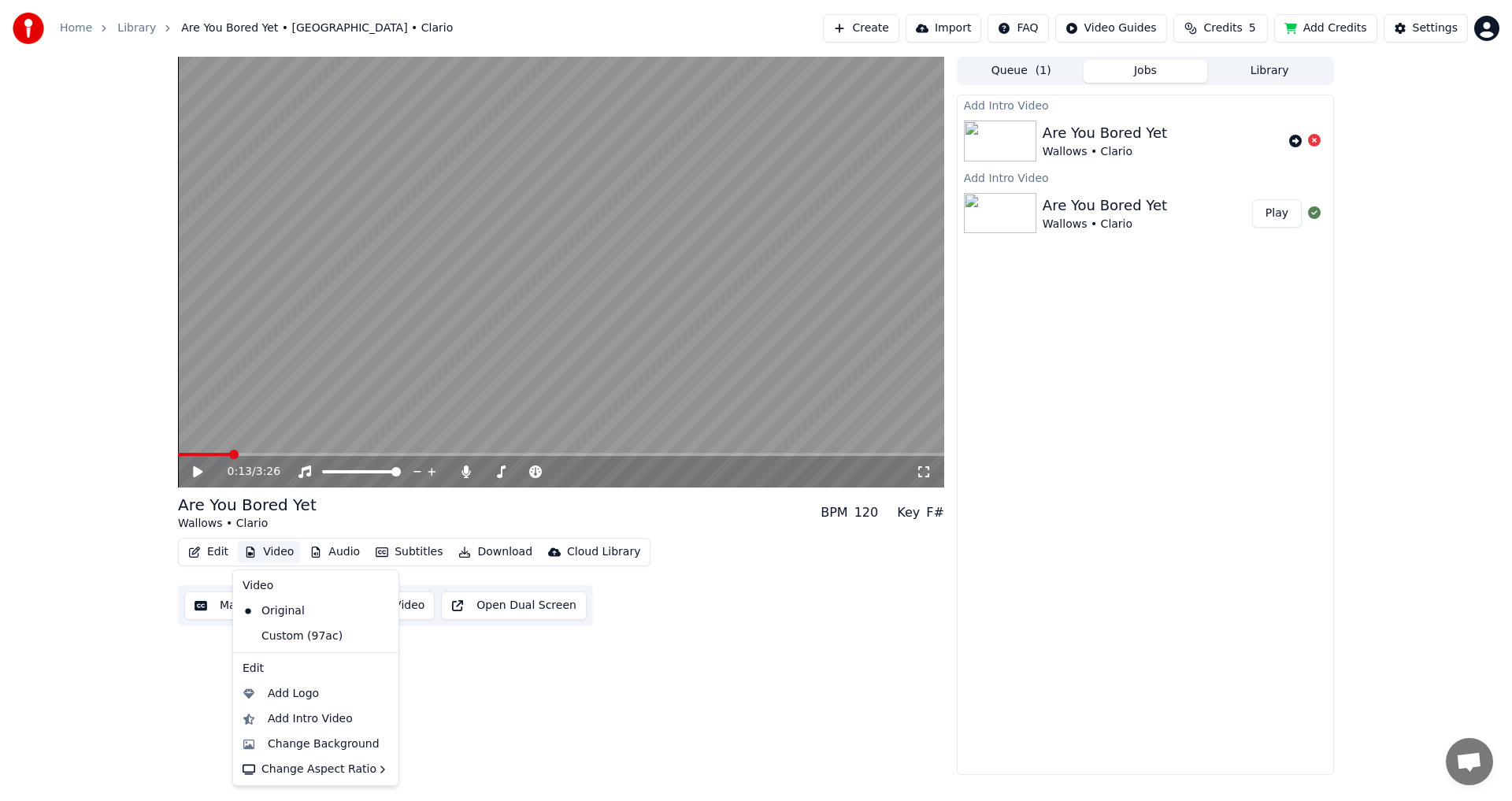
click at [277, 554] on button "Video" at bounding box center [268, 551] width 62 height 22
click at [286, 630] on div "Custom (97ac)" at bounding box center [304, 636] width 135 height 26
click at [299, 454] on span at bounding box center [561, 453] width 766 height 3
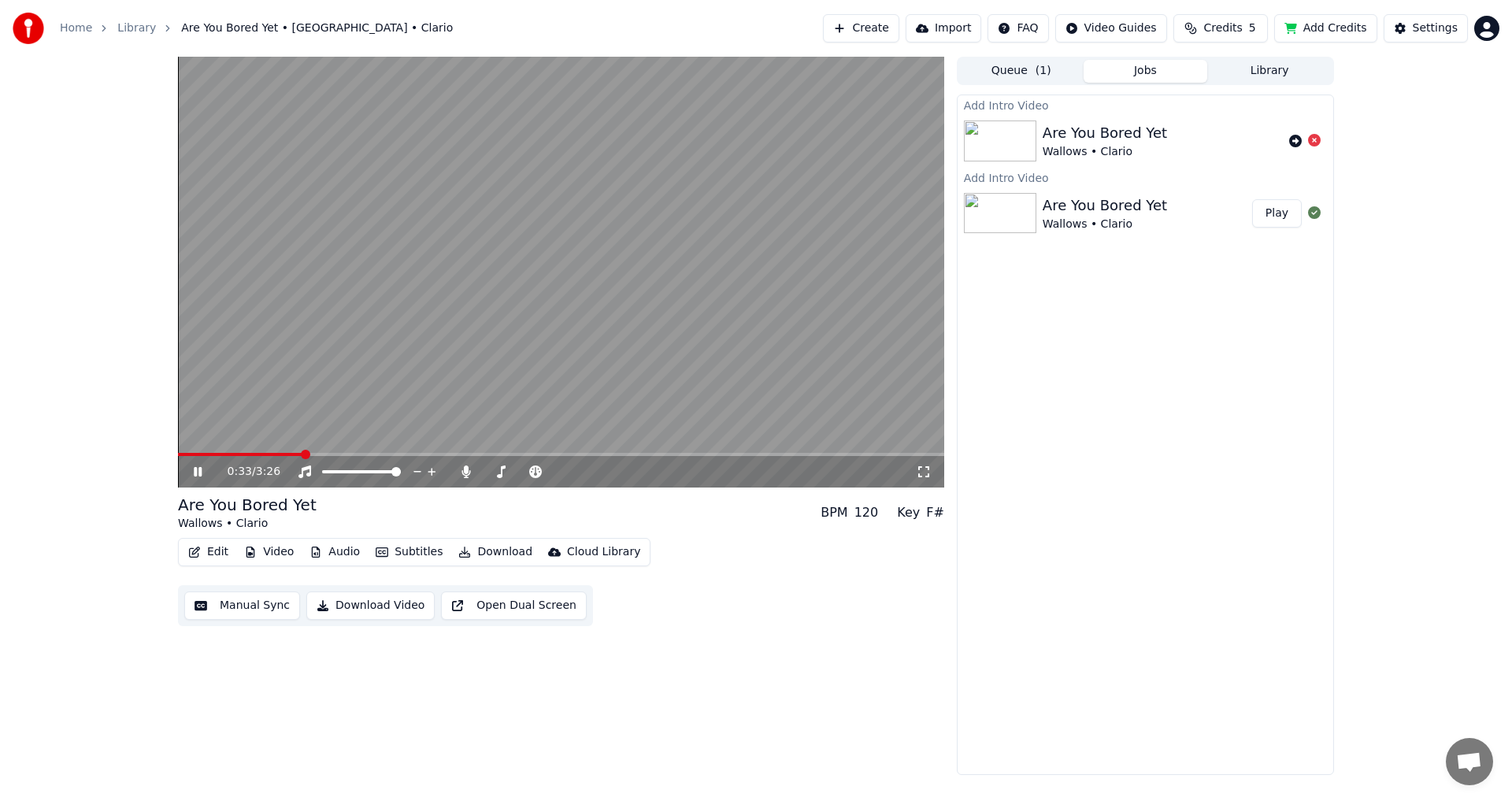
click at [358, 453] on span at bounding box center [561, 453] width 766 height 3
click at [756, 666] on div "0:51 / 3:26 Are You Bored Yet Wallows • Clario BPM 120 Key F# Edit Video Audio …" at bounding box center [561, 416] width 766 height 718
click at [1180, 220] on div "Are You Bored Yet Wallows • Clario" at bounding box center [1147, 214] width 209 height 38
click at [1055, 71] on button "Queue ( 1 )" at bounding box center [1021, 71] width 124 height 23
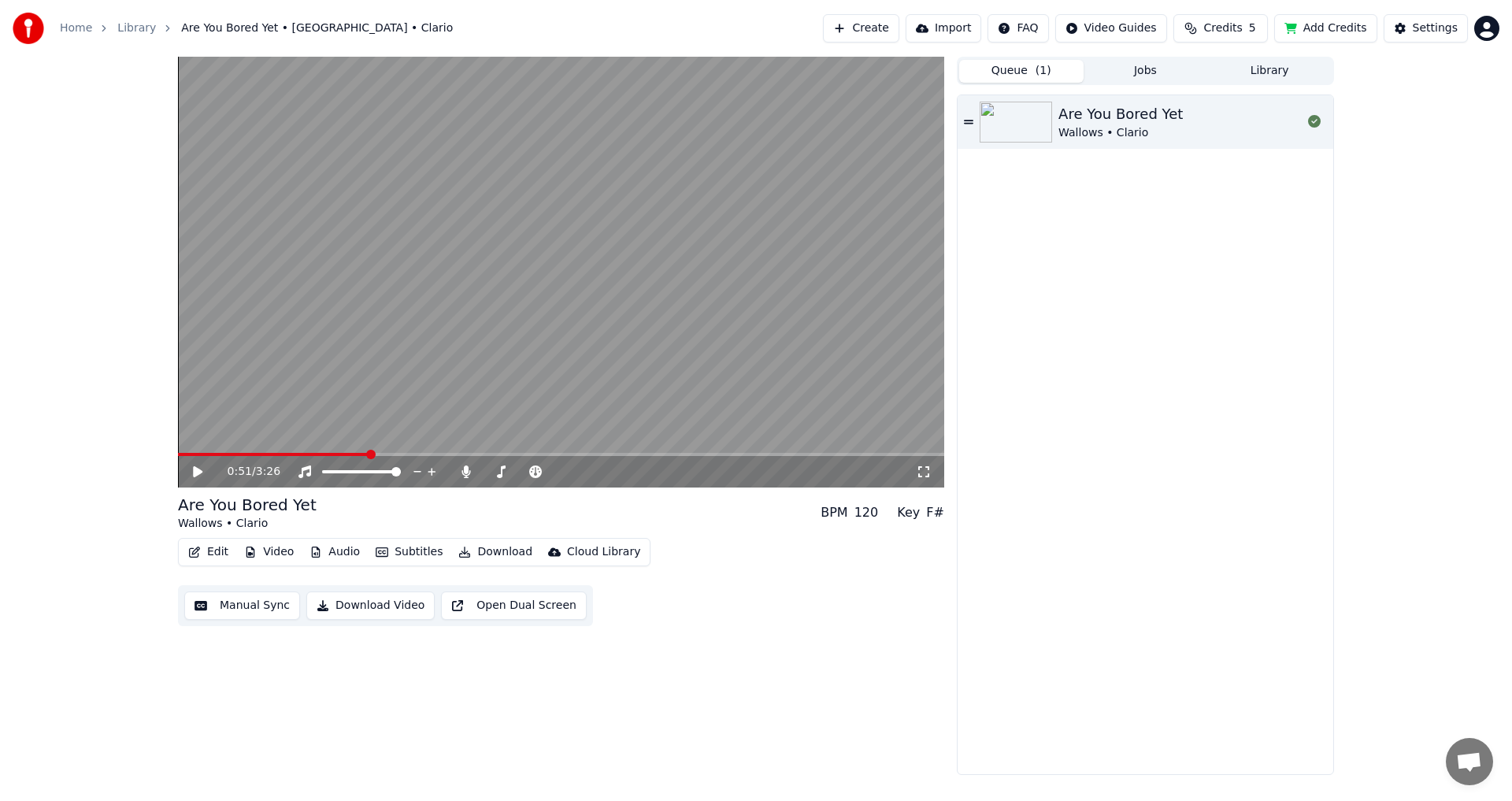
click at [1136, 68] on button "Jobs" at bounding box center [1145, 71] width 124 height 23
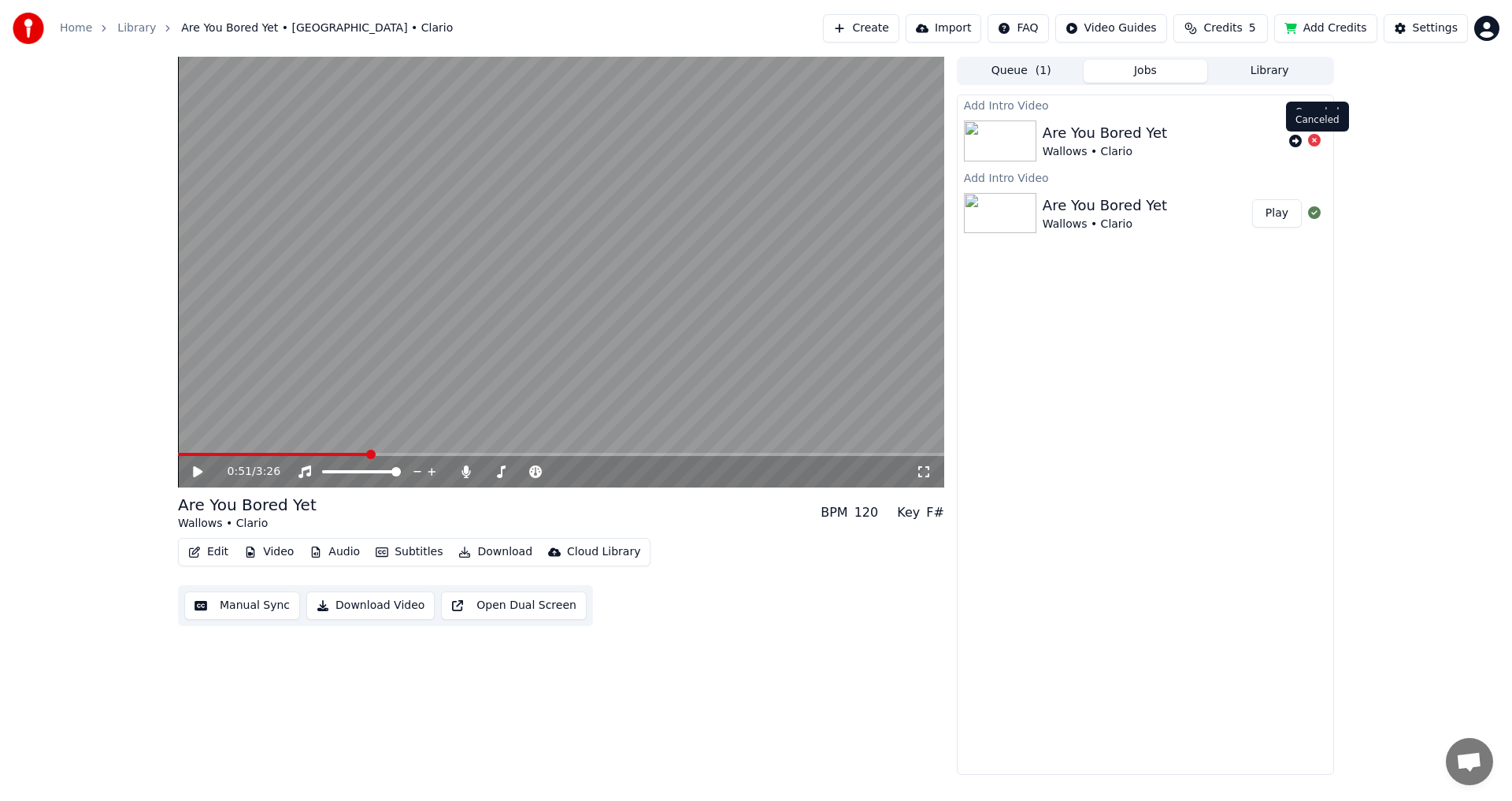
click at [1312, 140] on icon at bounding box center [1313, 140] width 12 height 12
click at [306, 551] on button "Audio" at bounding box center [335, 551] width 63 height 22
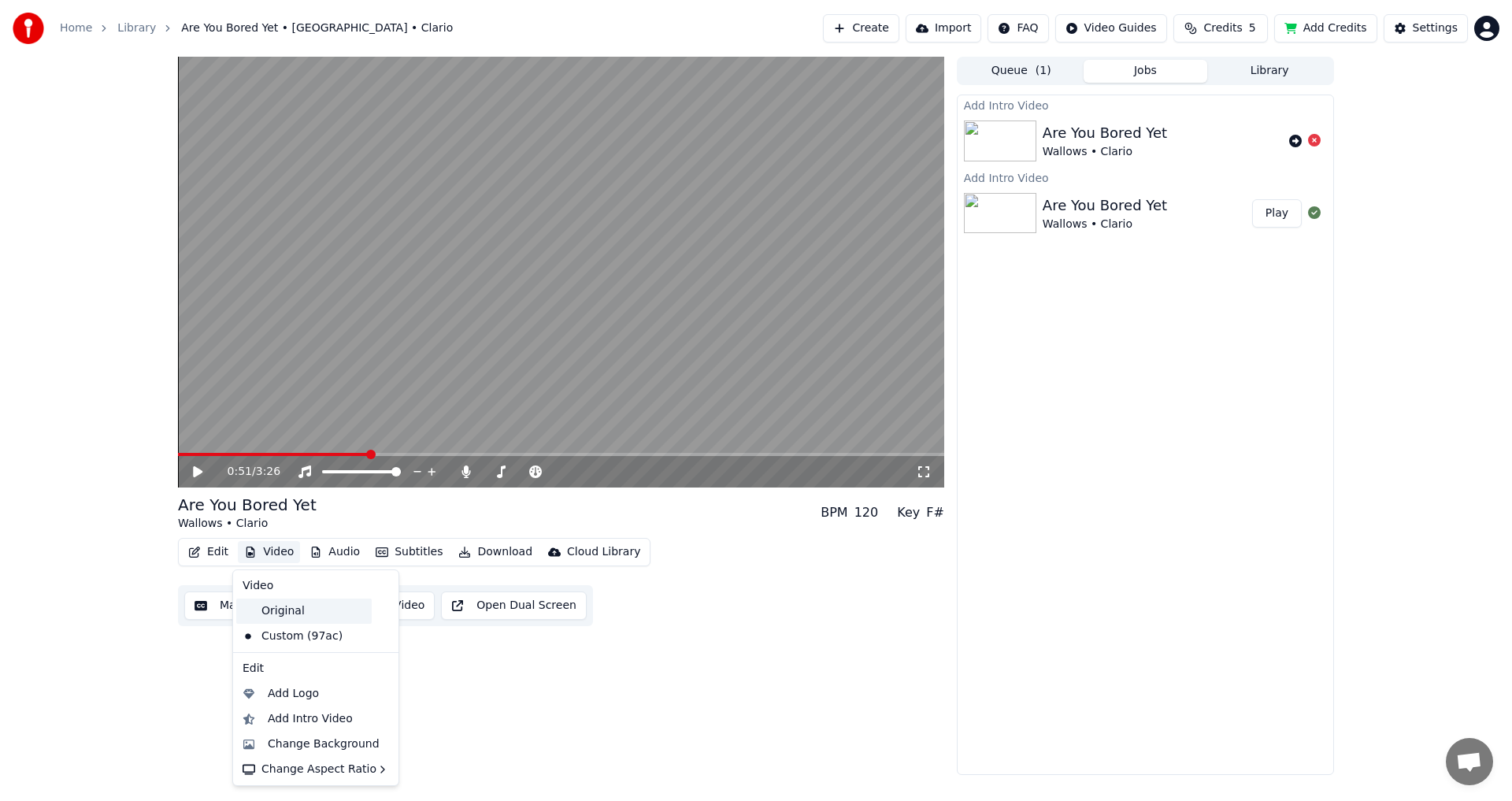
click at [271, 614] on div "Original" at bounding box center [304, 611] width 135 height 26
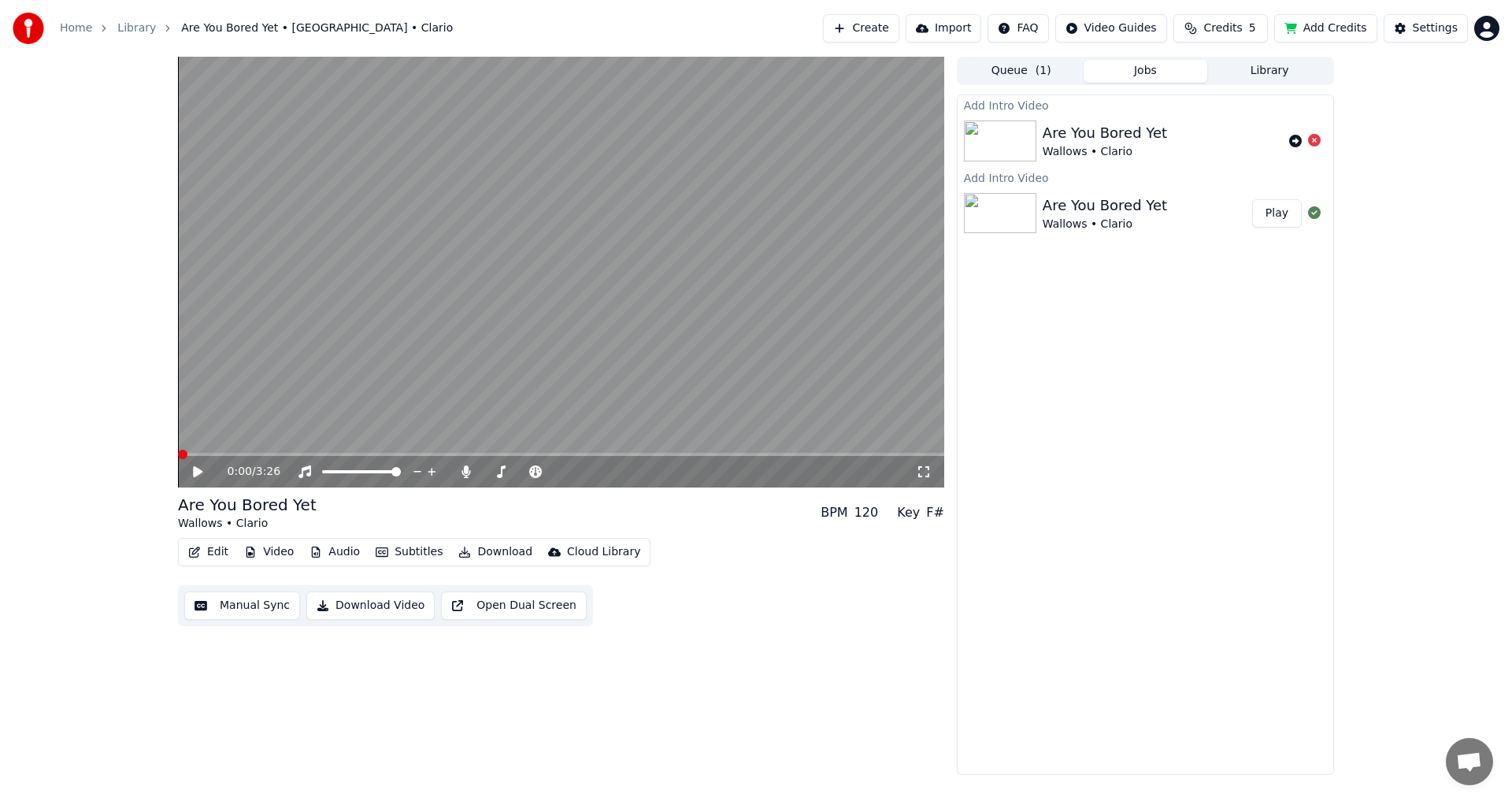
click at [407, 549] on button "Subtitles" at bounding box center [410, 551] width 80 height 22
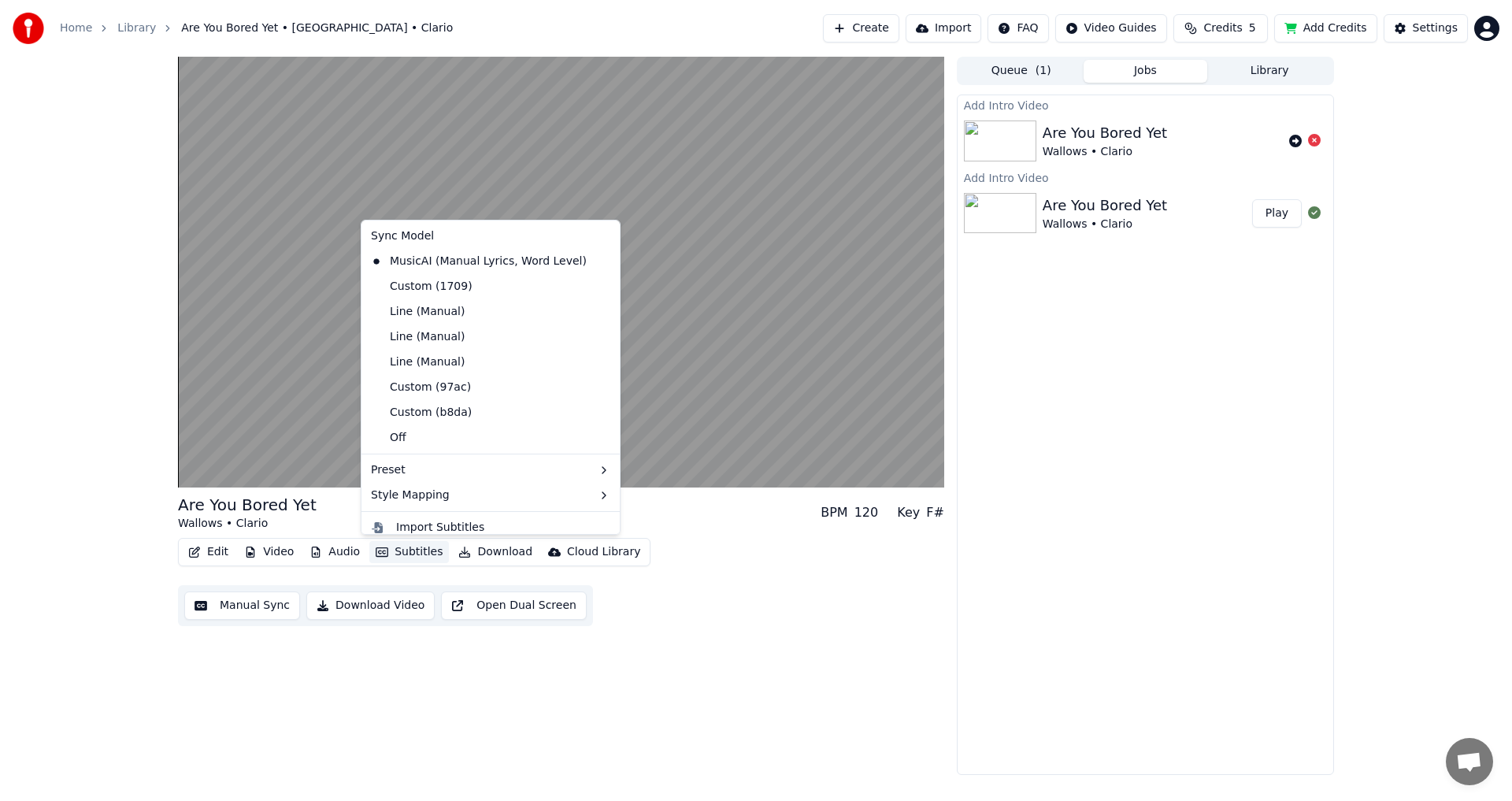
click at [469, 387] on div "Custom (97ac)" at bounding box center [490, 387] width 252 height 26
click at [421, 283] on div "Custom (1709)" at bounding box center [422, 286] width 114 height 26
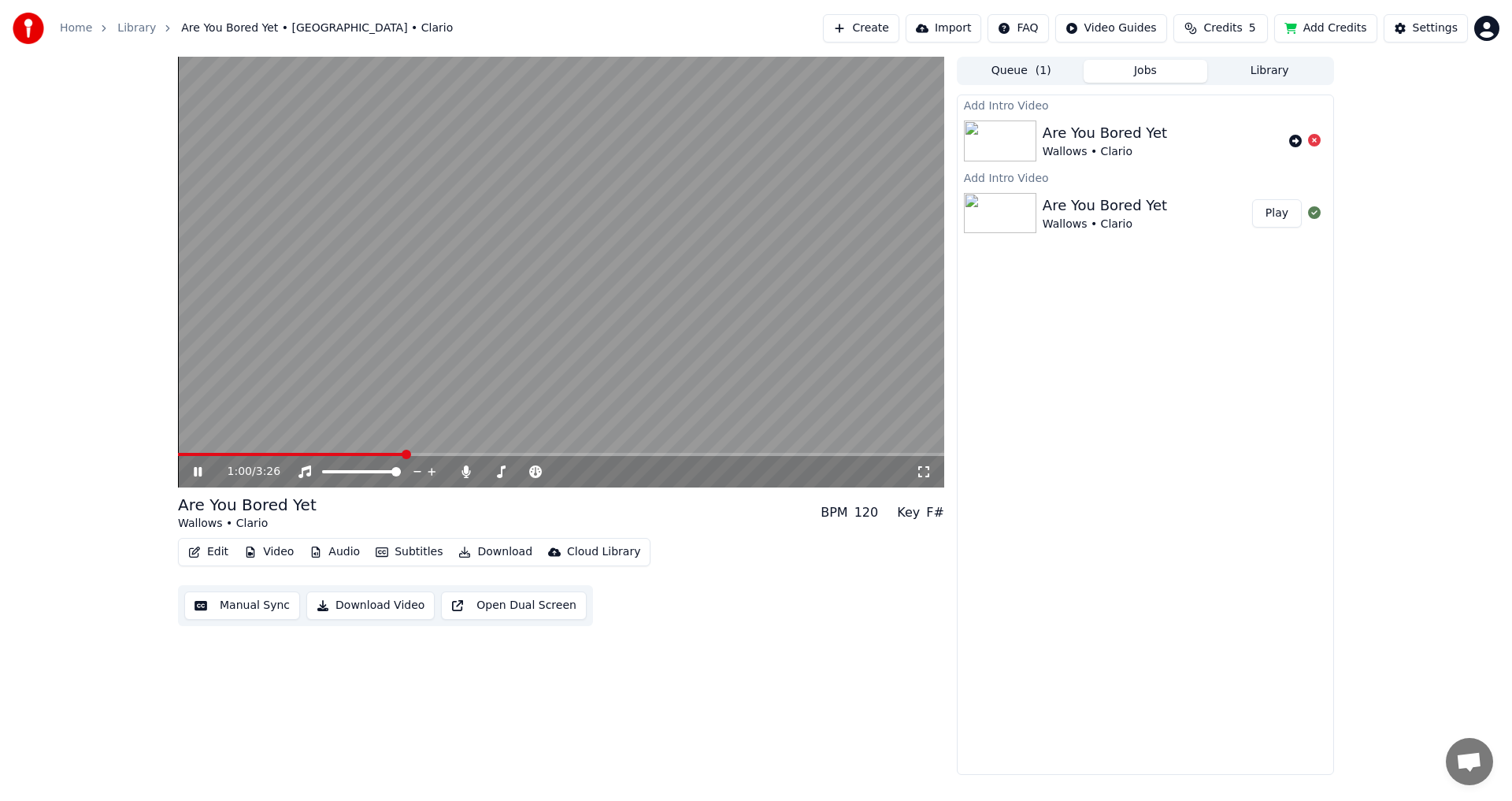
click at [406, 553] on button "Subtitles" at bounding box center [410, 551] width 80 height 22
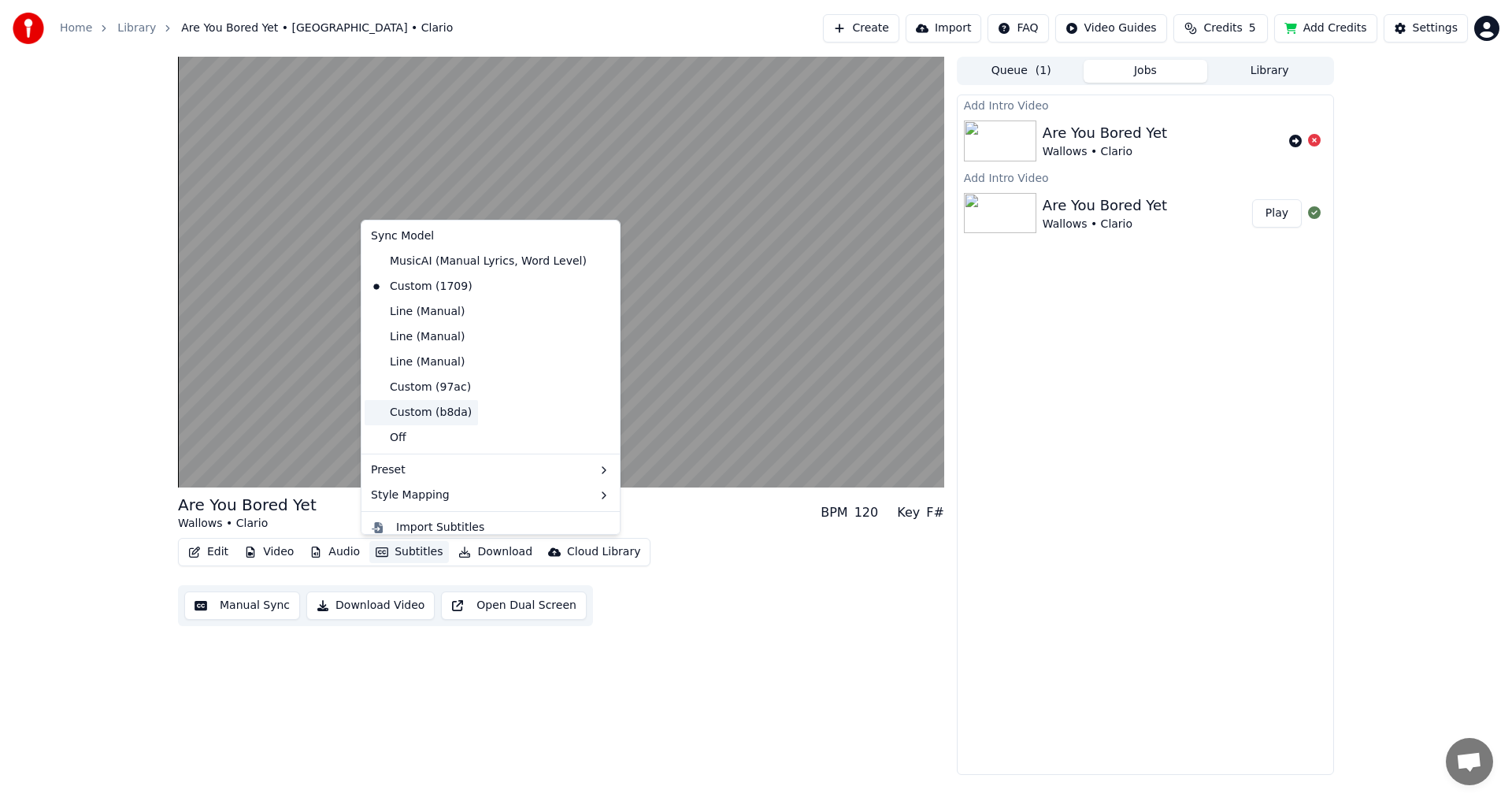
click at [431, 414] on div "Custom (b8da)" at bounding box center [421, 412] width 113 height 26
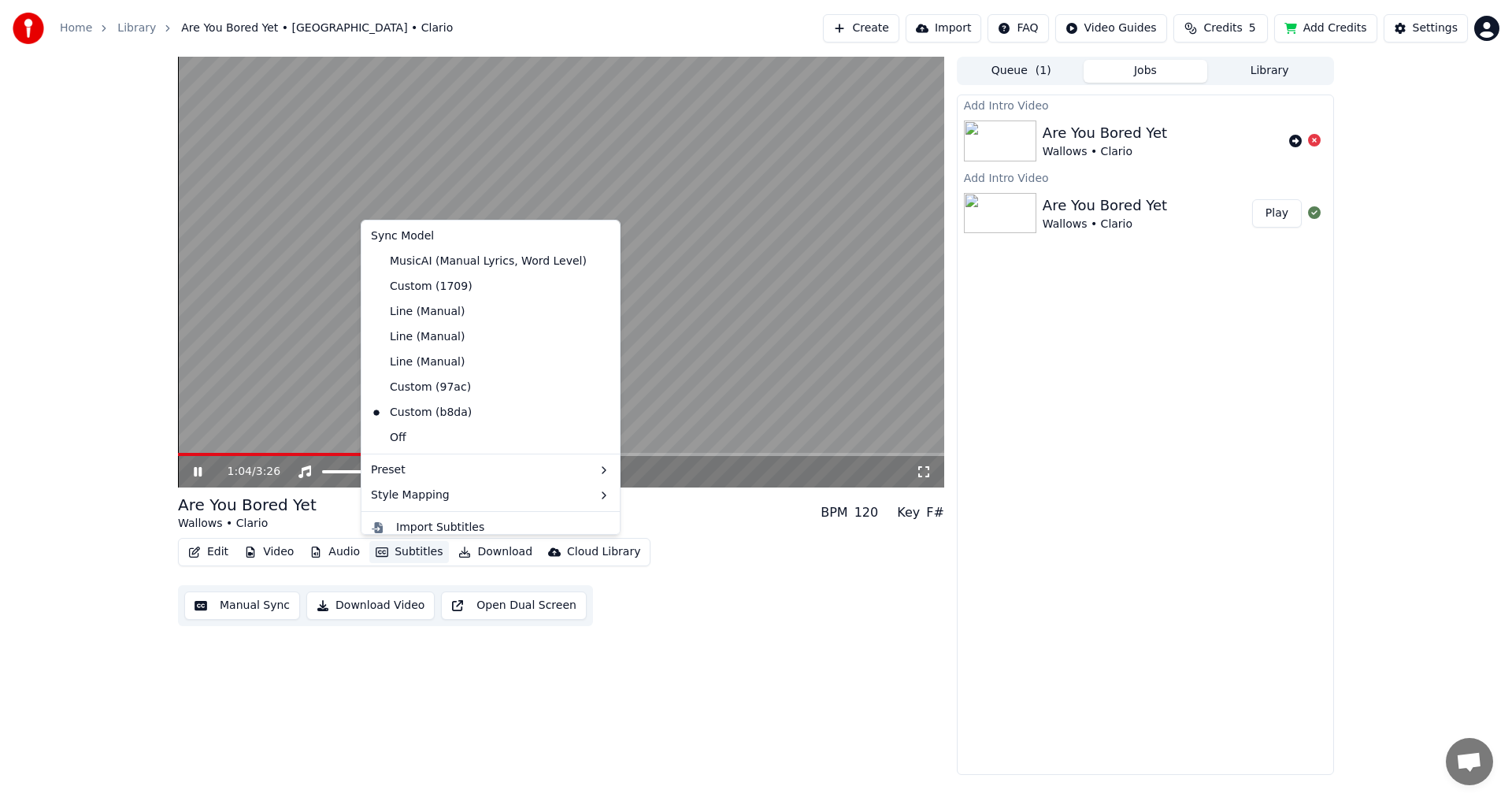
click at [404, 551] on button "Subtitles" at bounding box center [410, 551] width 80 height 22
click at [422, 392] on div "Custom (97ac)" at bounding box center [421, 387] width 112 height 26
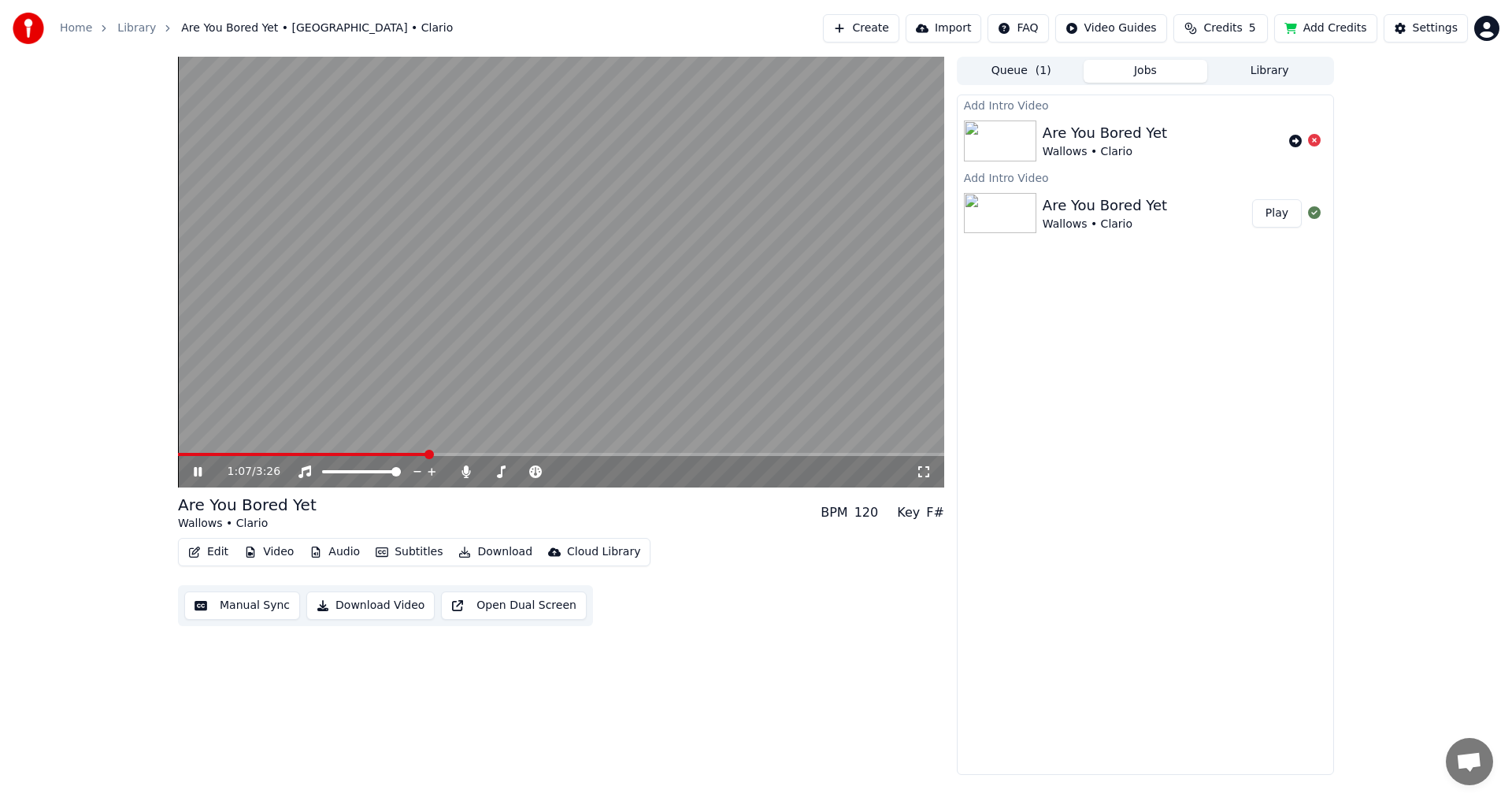
click at [420, 546] on button "Subtitles" at bounding box center [410, 551] width 80 height 22
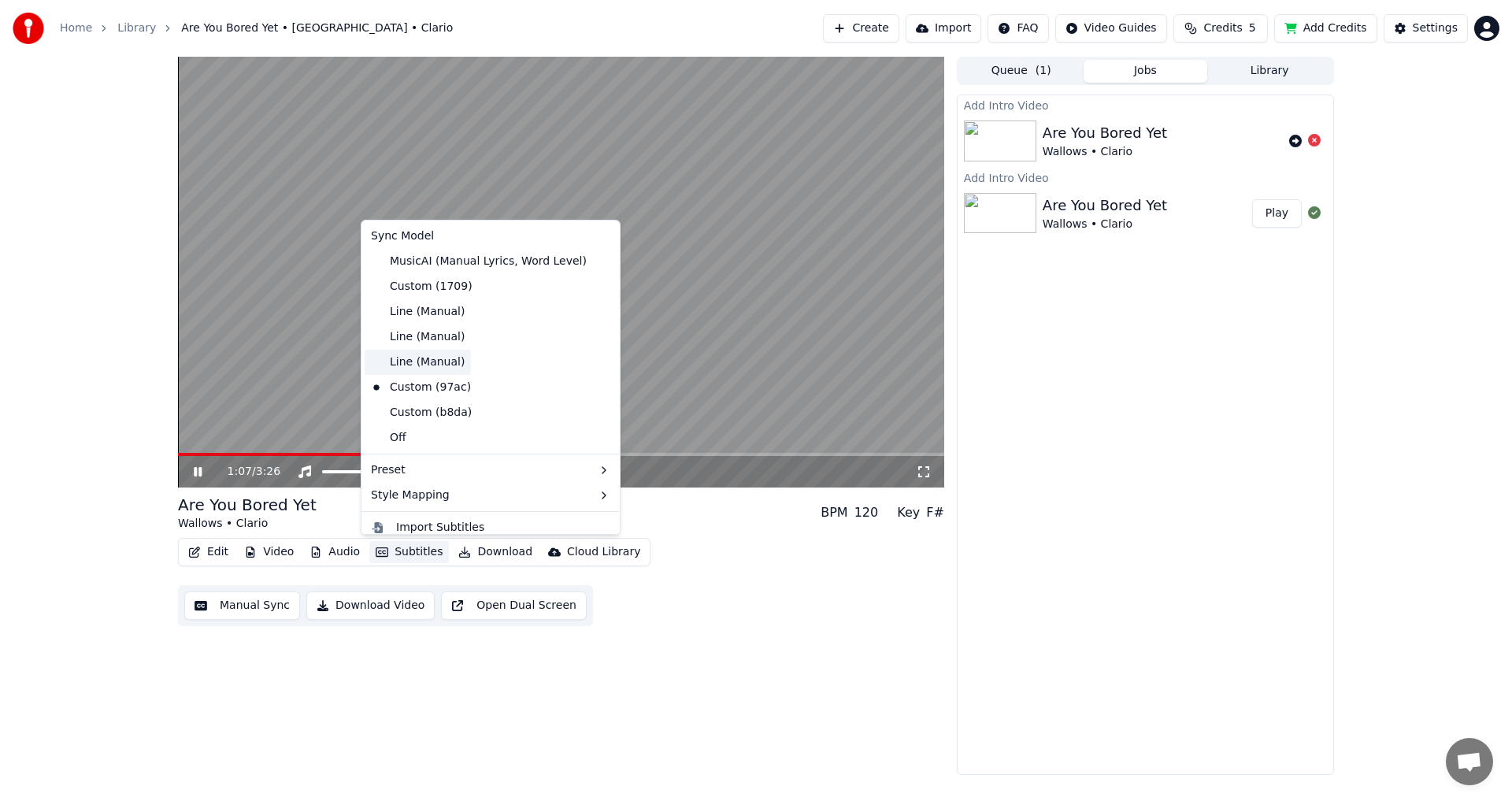
click at [441, 355] on div "Line (Manual)" at bounding box center [418, 362] width 106 height 26
click at [403, 546] on button "Subtitles" at bounding box center [410, 551] width 80 height 22
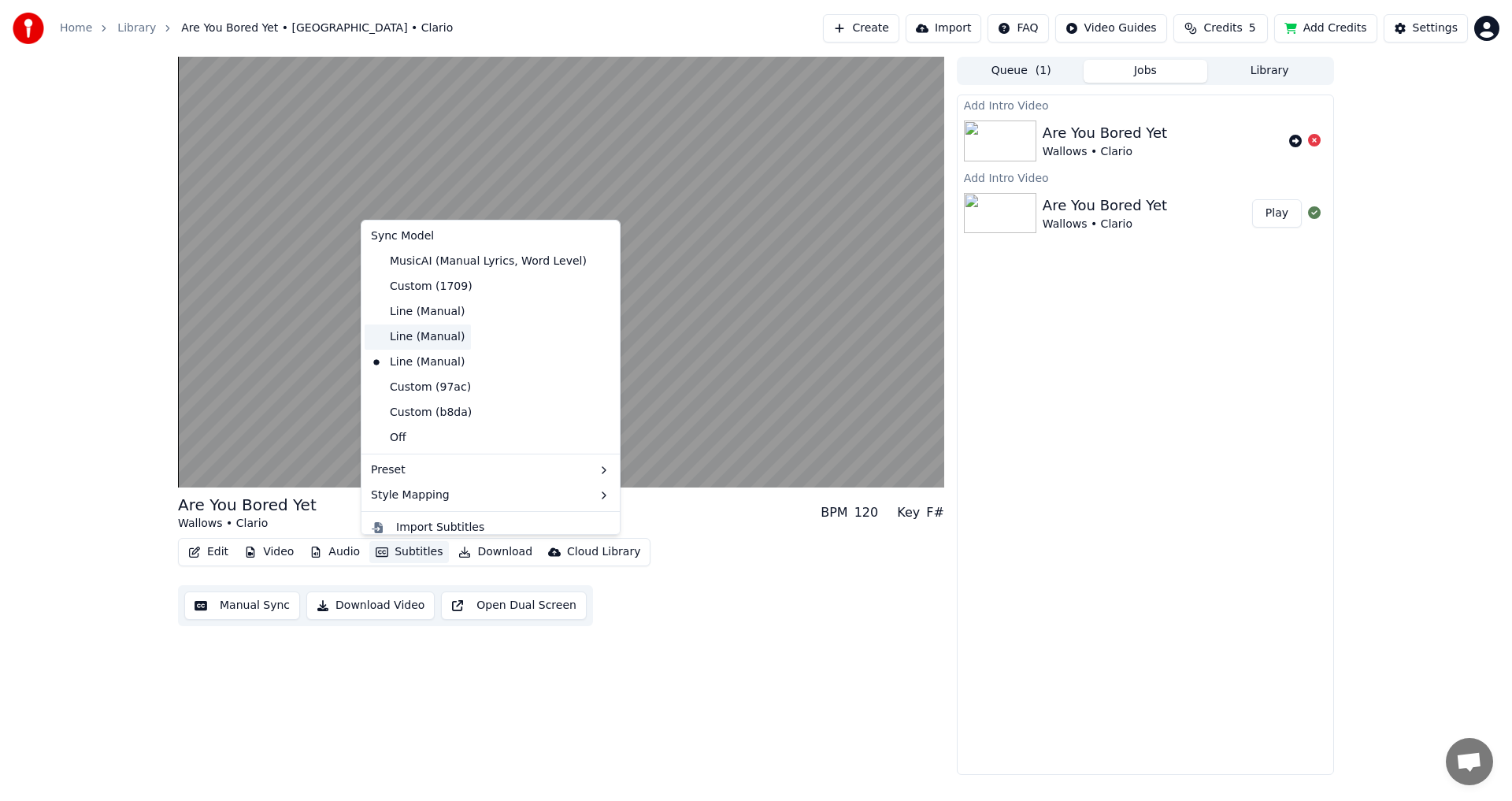
click at [430, 340] on div "Line (Manual)" at bounding box center [418, 336] width 106 height 26
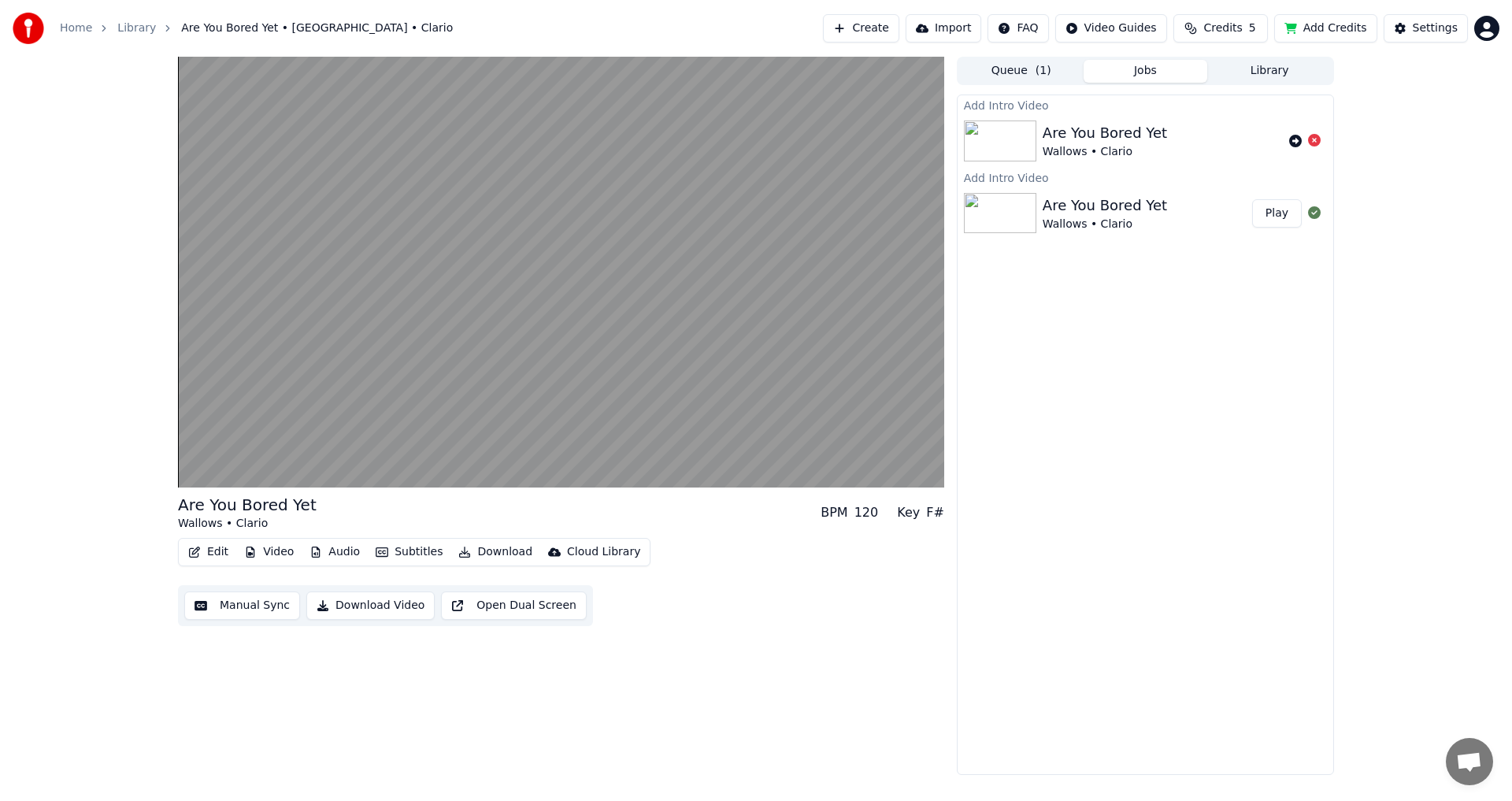
click at [417, 546] on button "Subtitles" at bounding box center [410, 551] width 80 height 22
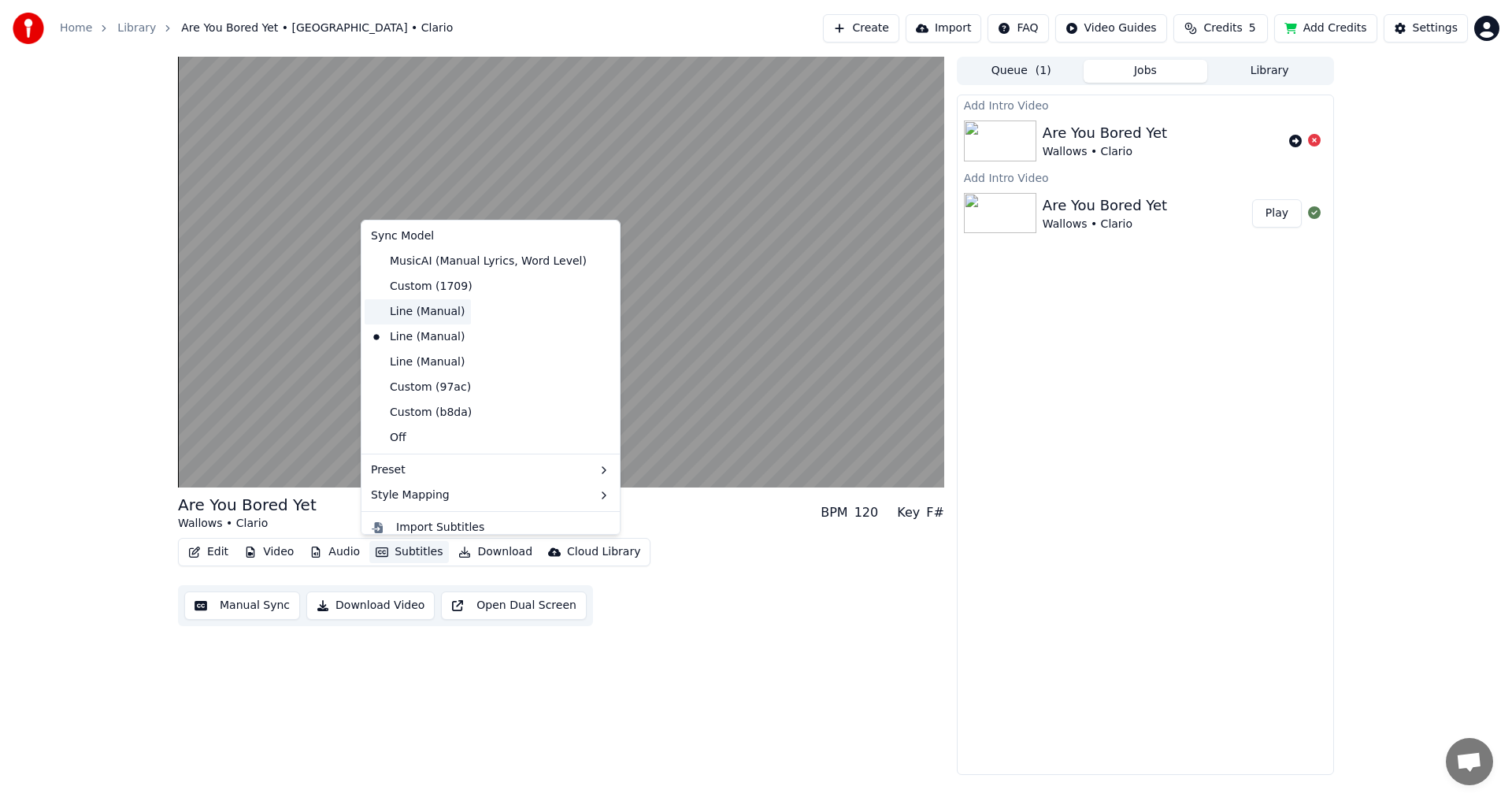
click at [410, 315] on div "Line (Manual)" at bounding box center [418, 312] width 106 height 26
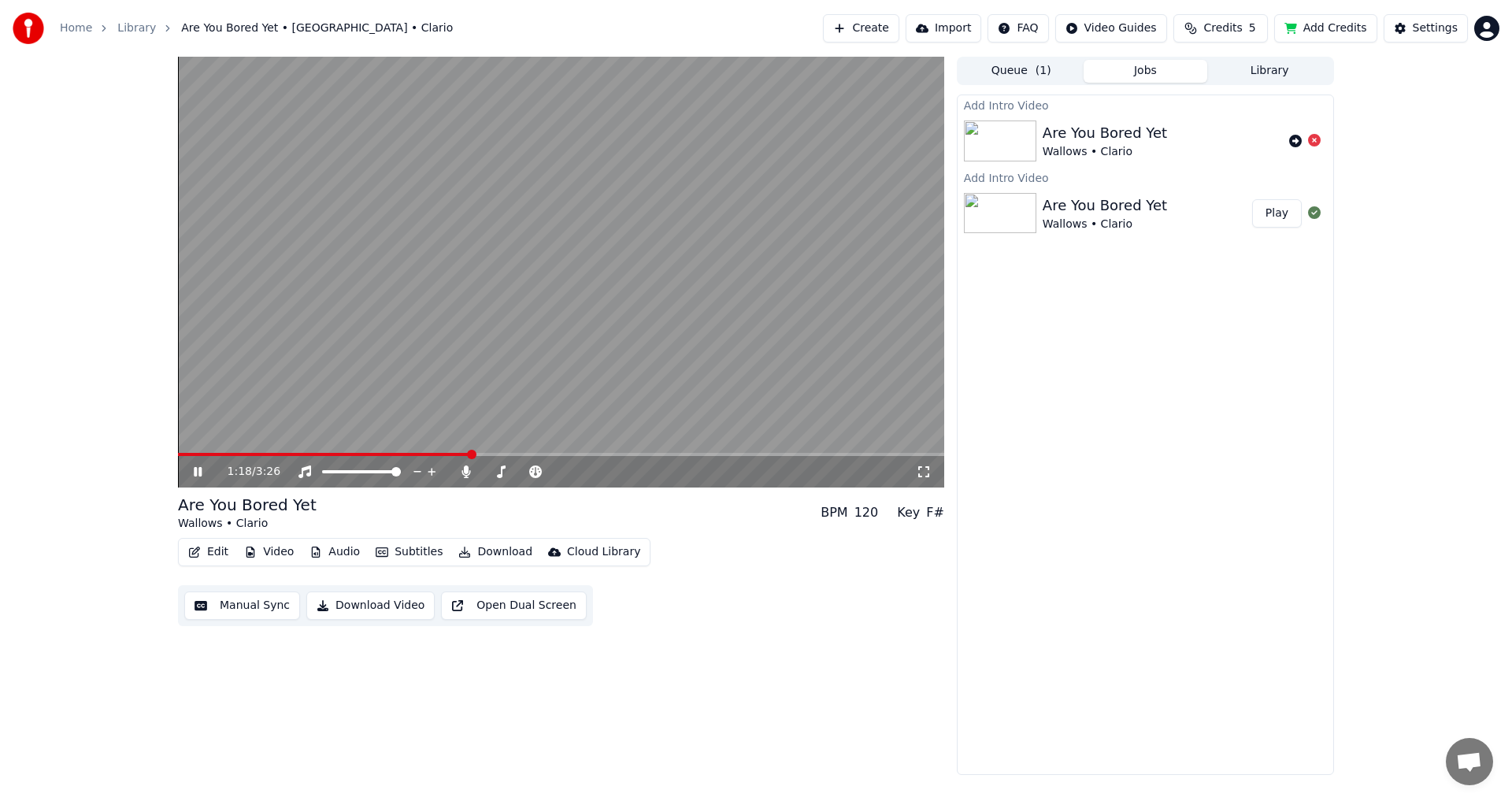
click at [415, 544] on button "Subtitles" at bounding box center [410, 551] width 80 height 22
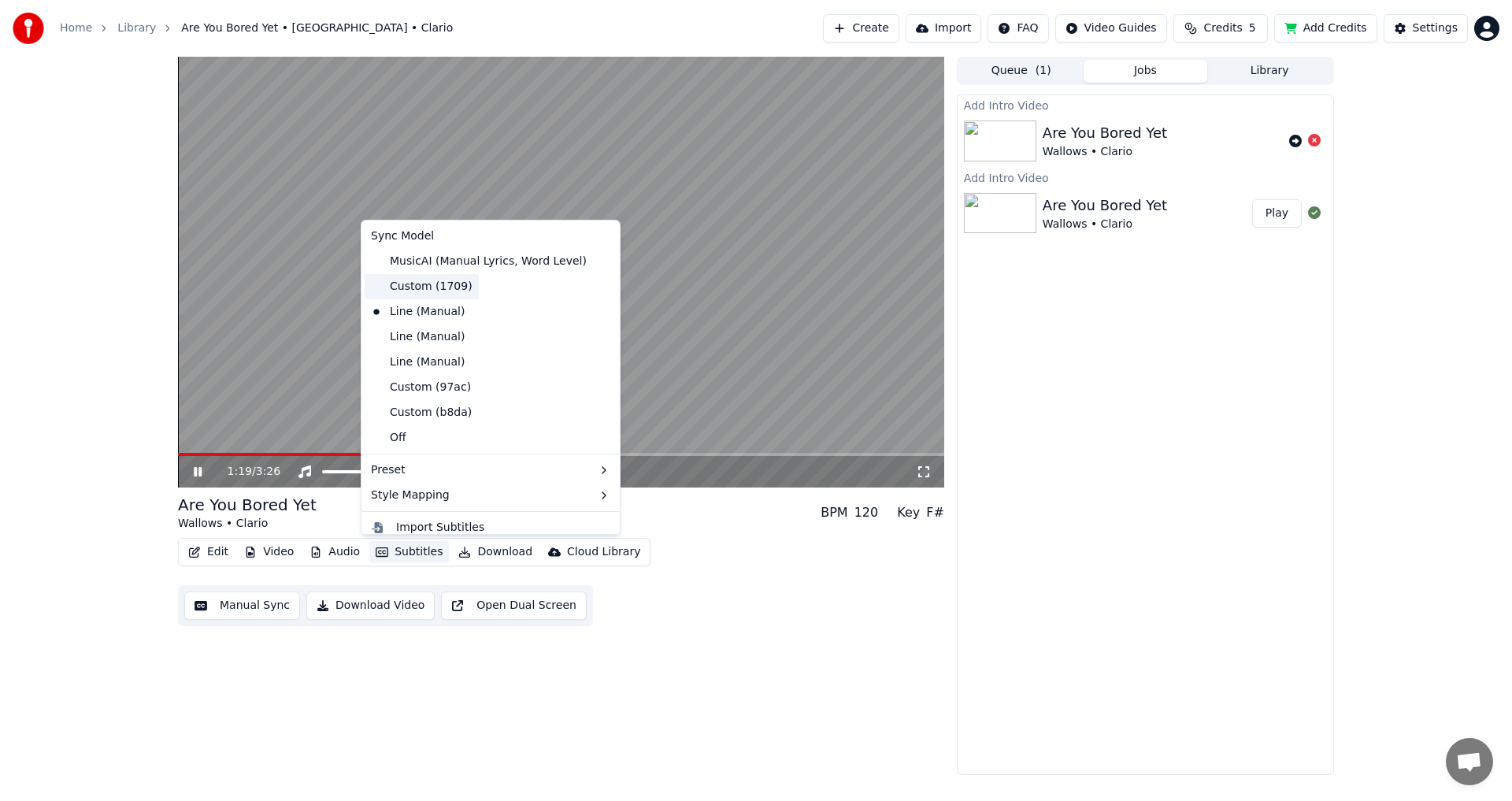
click at [423, 285] on div "Custom (1709)" at bounding box center [422, 286] width 114 height 26
click at [392, 553] on button "Subtitles" at bounding box center [410, 551] width 80 height 22
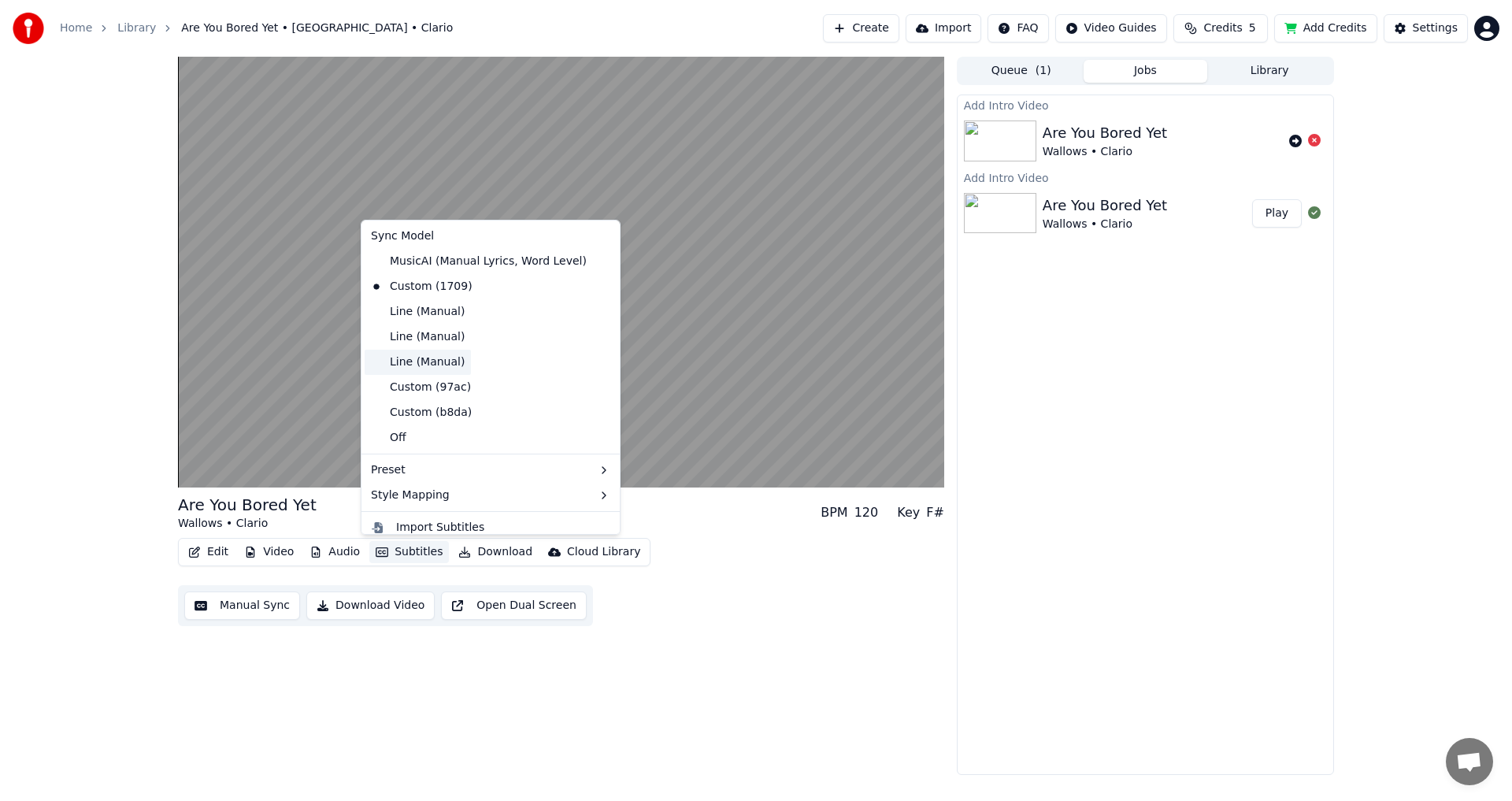
click at [425, 360] on div "Line (Manual)" at bounding box center [418, 362] width 106 height 26
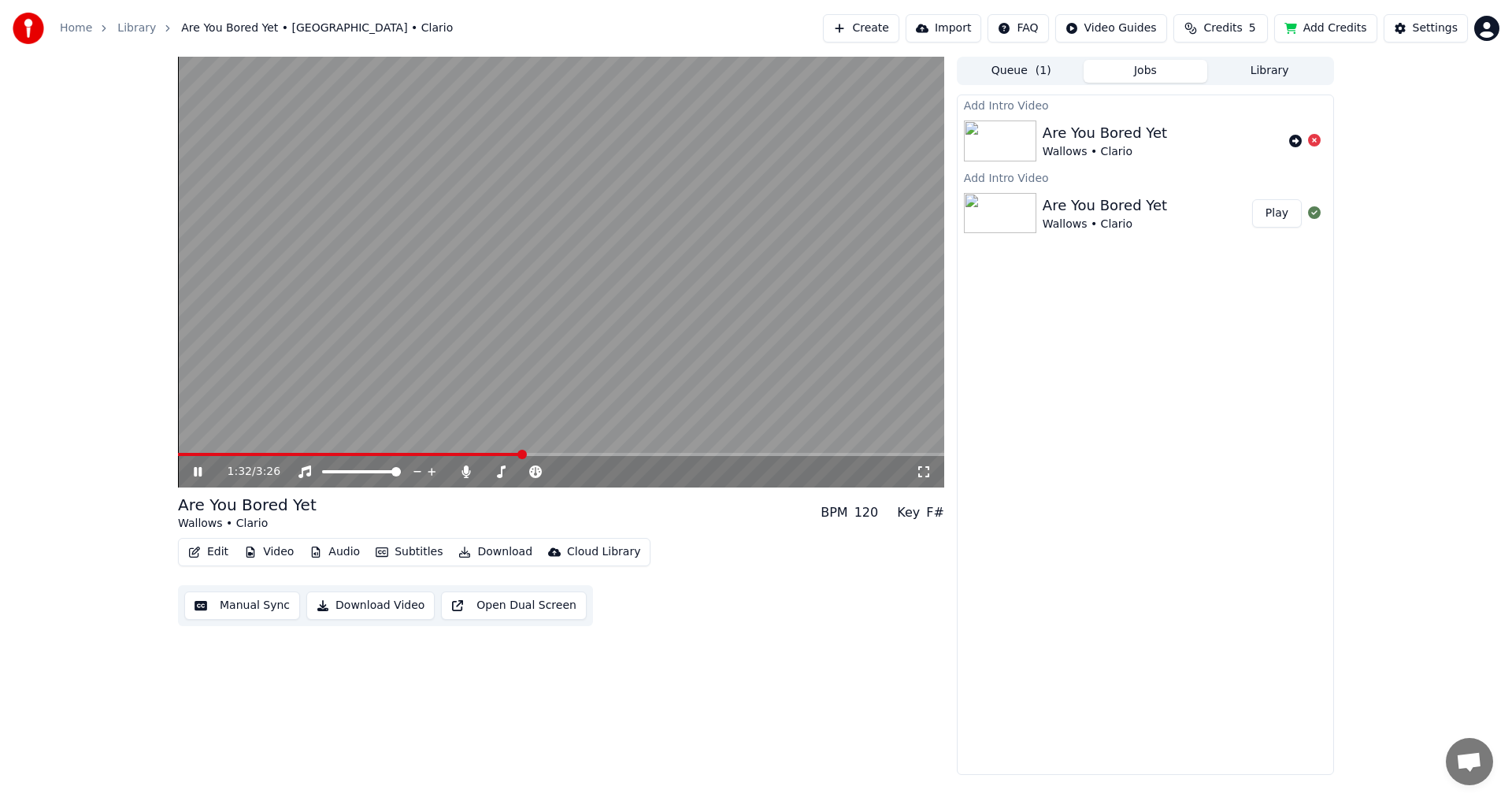
click at [492, 384] on video at bounding box center [561, 272] width 766 height 430
